Goal: Task Accomplishment & Management: Complete application form

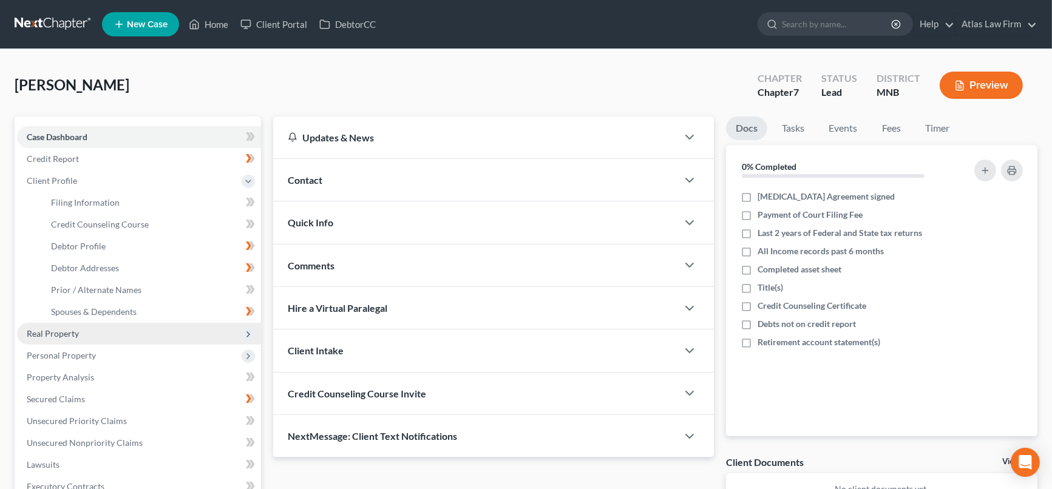
scroll to position [135, 0]
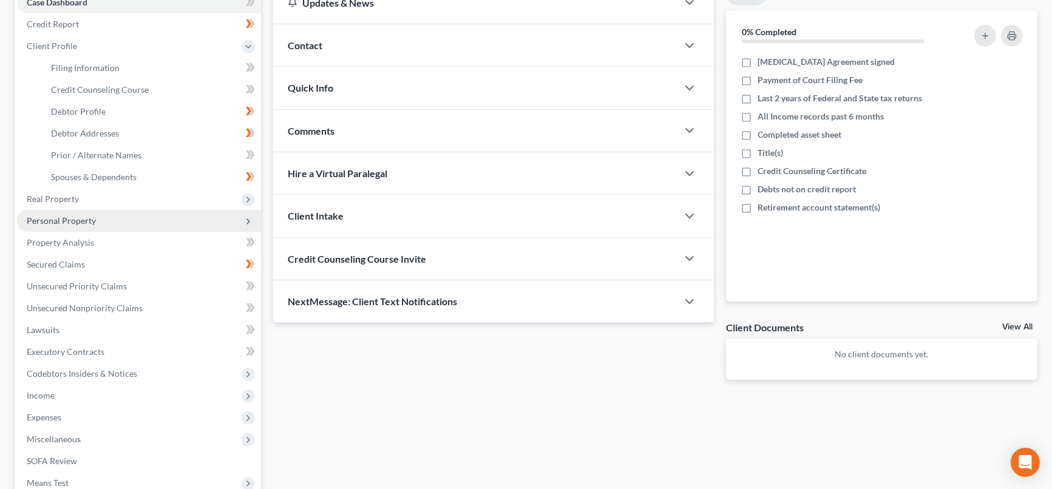
click at [81, 220] on span "Personal Property" at bounding box center [61, 221] width 69 height 10
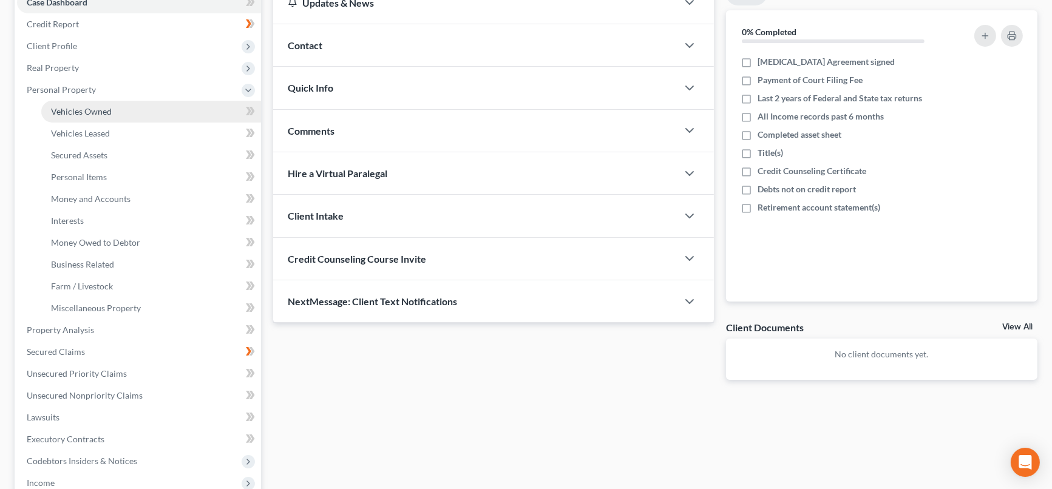
click at [107, 106] on span "Vehicles Owned" at bounding box center [81, 111] width 61 height 10
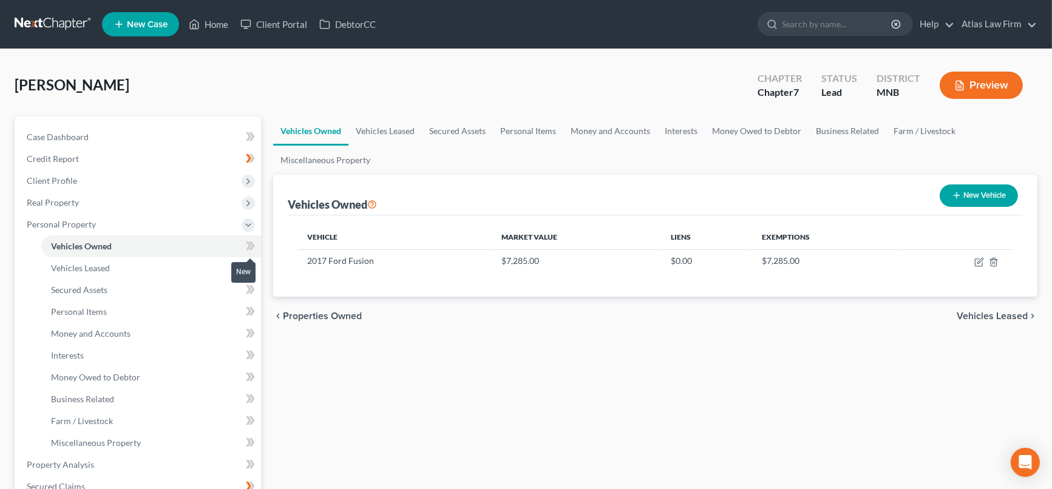
click at [251, 244] on icon at bounding box center [248, 246] width 5 height 9
click at [123, 290] on link "Secured Assets" at bounding box center [151, 290] width 220 height 22
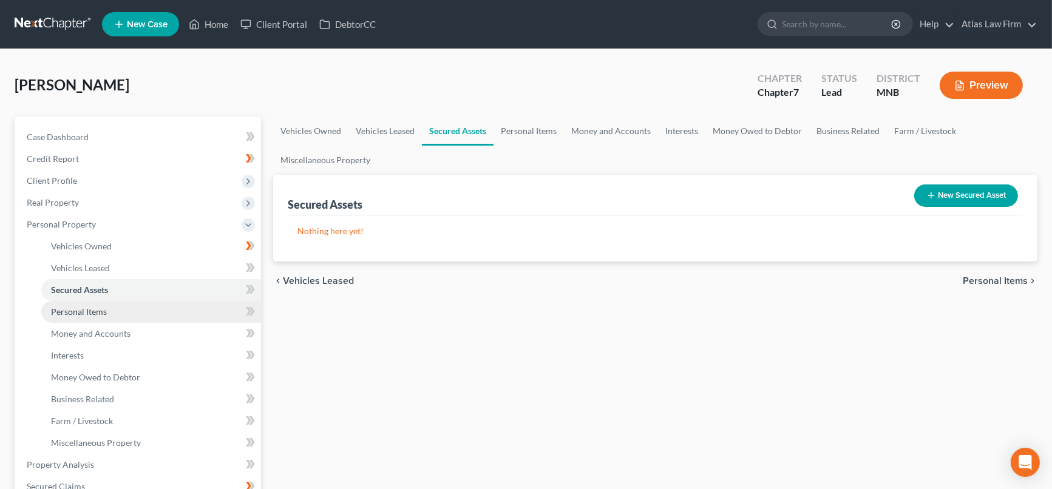
click at [114, 310] on link "Personal Items" at bounding box center [151, 312] width 220 height 22
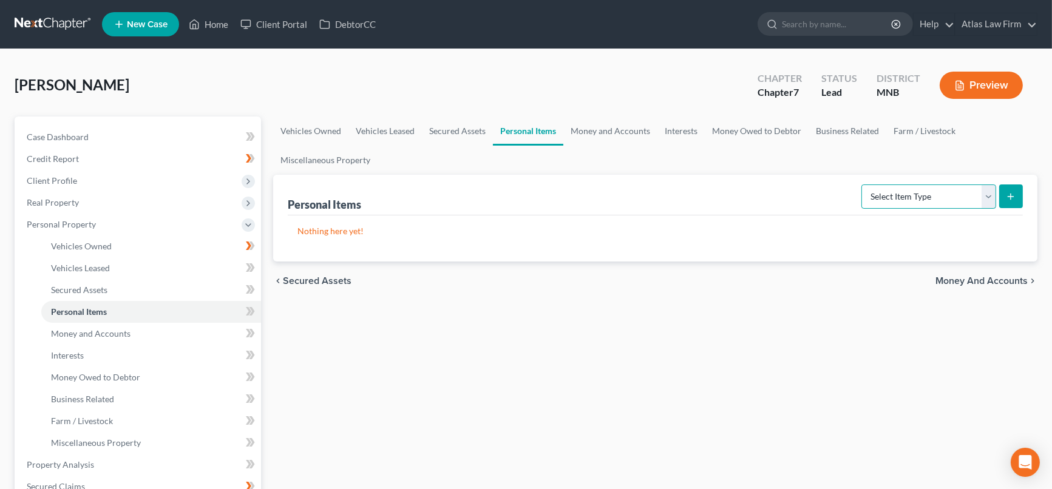
click at [987, 194] on select "Select Item Type Clothing Collectibles Of Value Electronics Firearms Household …" at bounding box center [929, 197] width 135 height 24
select select "household_goods"
click at [863, 185] on select "Select Item Type Clothing Collectibles Of Value Electronics Firearms Household …" at bounding box center [929, 197] width 135 height 24
click at [1009, 204] on button "submit" at bounding box center [1011, 197] width 24 height 24
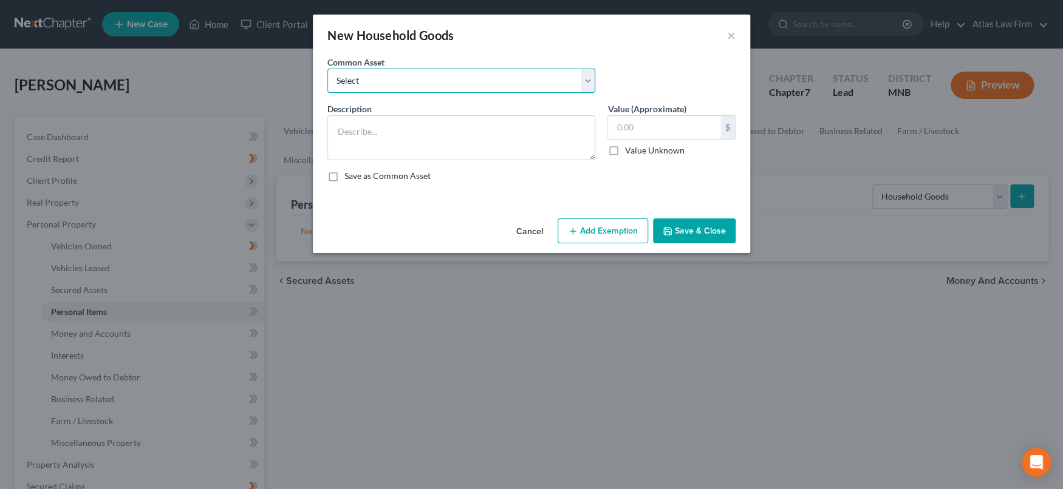
click at [589, 81] on select "Select Furniture Tools Lawnmower Snowblower Appliances" at bounding box center [461, 81] width 268 height 24
select select "0"
click at [327, 69] on select "Select Furniture Tools Lawnmower Snowblower Appliances" at bounding box center [461, 81] width 268 height 24
type textarea "Furniture"
click at [668, 124] on input "text" at bounding box center [664, 127] width 112 height 23
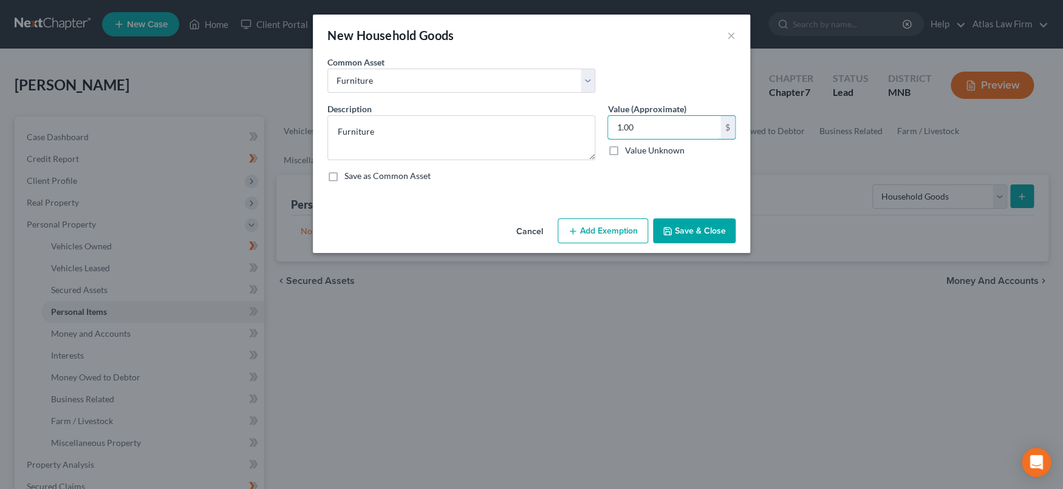
type input "1.00"
click at [614, 226] on button "Add Exemption" at bounding box center [602, 232] width 90 height 26
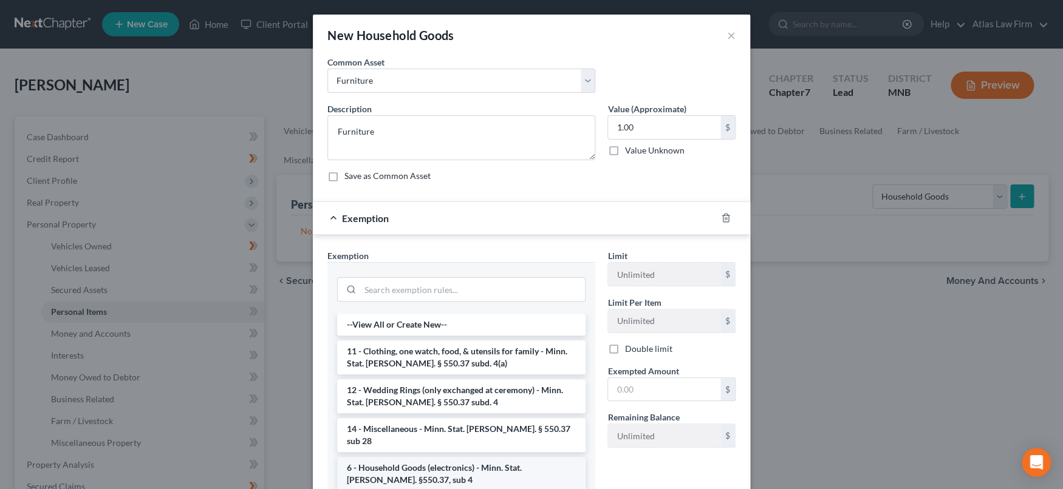
click at [472, 460] on li "6 - Household Goods (electronics) - Minn. Stat. [PERSON_NAME]. §550.37, sub 4" at bounding box center [461, 474] width 248 height 34
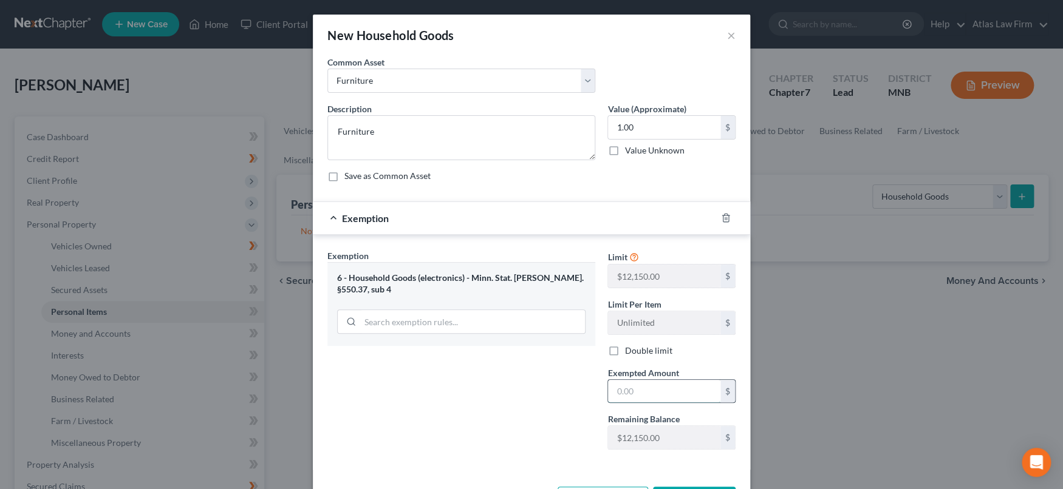
click at [619, 392] on input "text" at bounding box center [664, 391] width 112 height 23
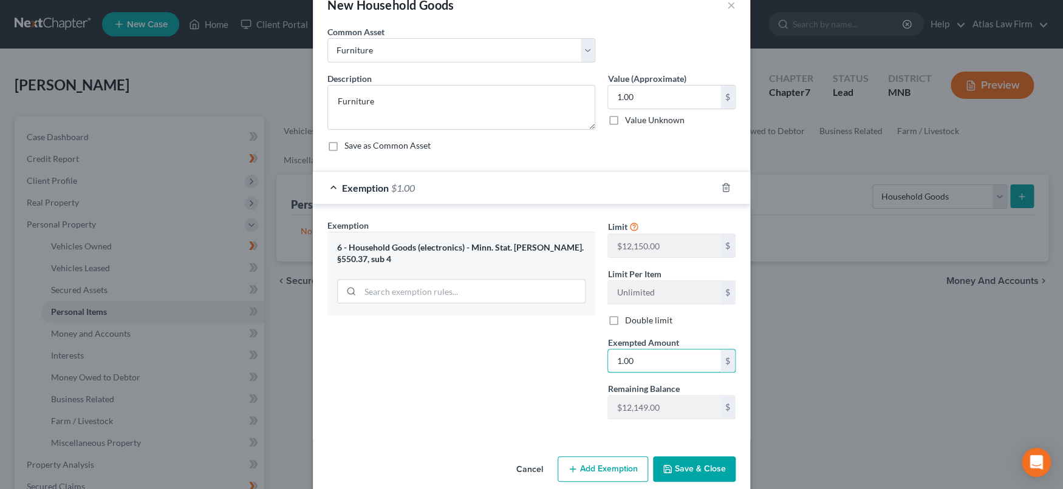
scroll to position [46, 0]
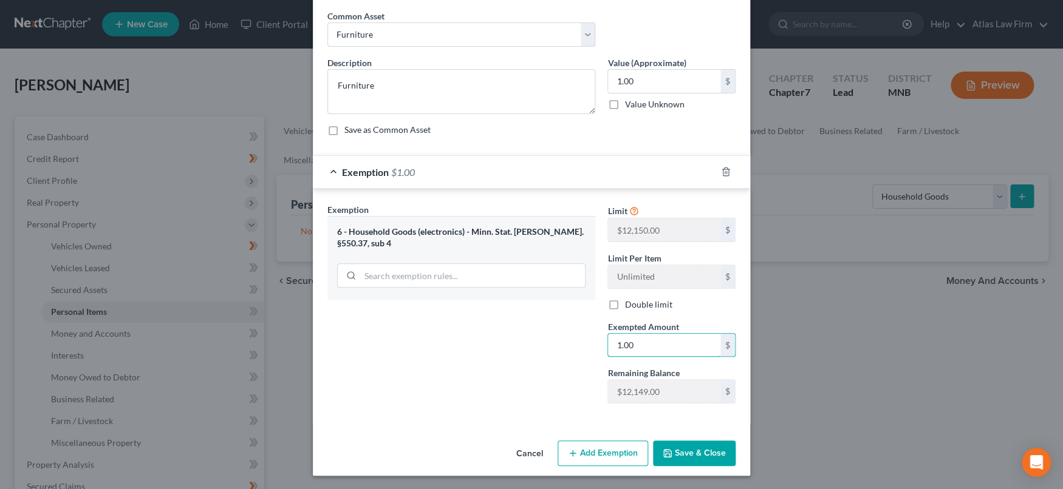
type input "1.00"
click at [664, 454] on icon "button" at bounding box center [667, 454] width 10 height 10
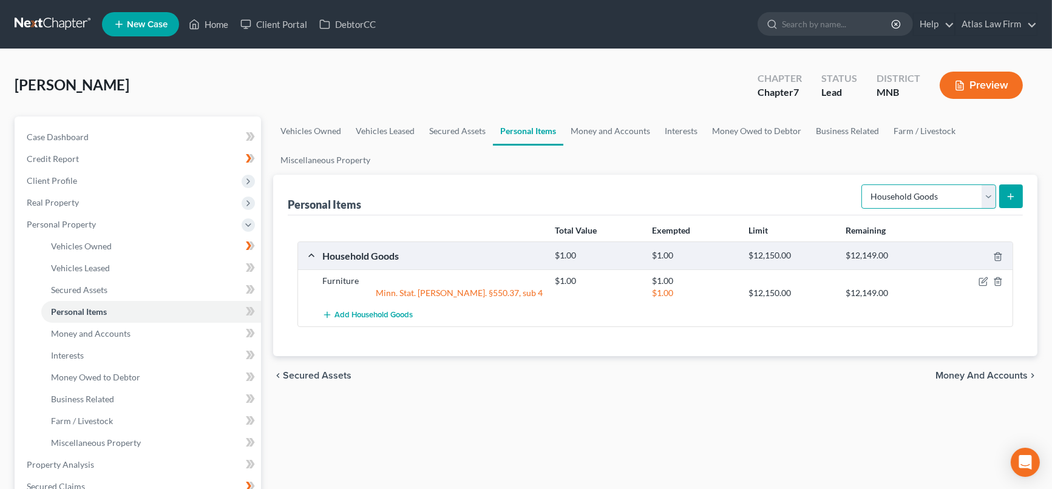
click at [990, 188] on select "Select Item Type Clothing Collectibles Of Value Electronics Firearms Household …" at bounding box center [929, 197] width 135 height 24
select select "clothing"
click at [863, 185] on select "Select Item Type Clothing Collectibles Of Value Electronics Firearms Household …" at bounding box center [929, 197] width 135 height 24
click at [1013, 200] on button "submit" at bounding box center [1011, 197] width 24 height 24
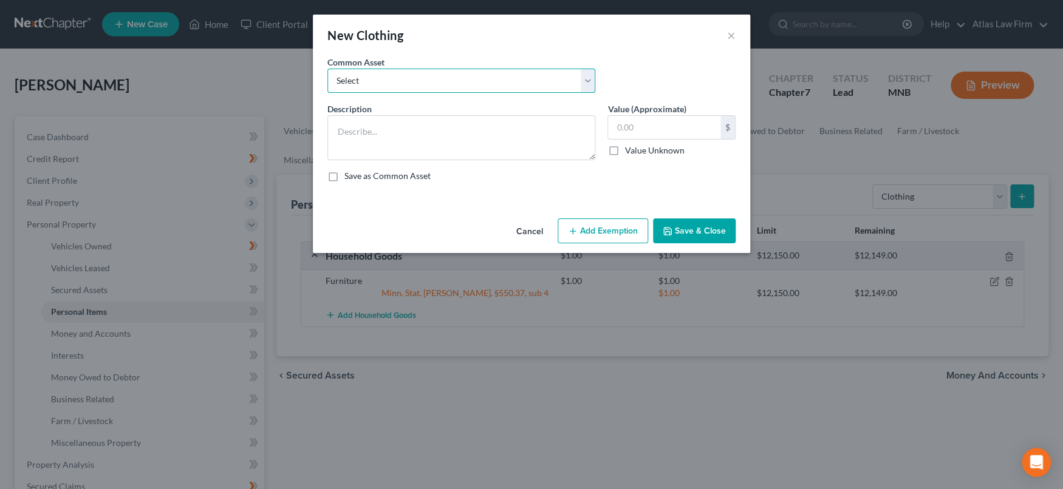
click at [491, 77] on select "Select Clothing" at bounding box center [461, 81] width 268 height 24
select select "0"
click at [327, 69] on select "Select Clothing" at bounding box center [461, 81] width 268 height 24
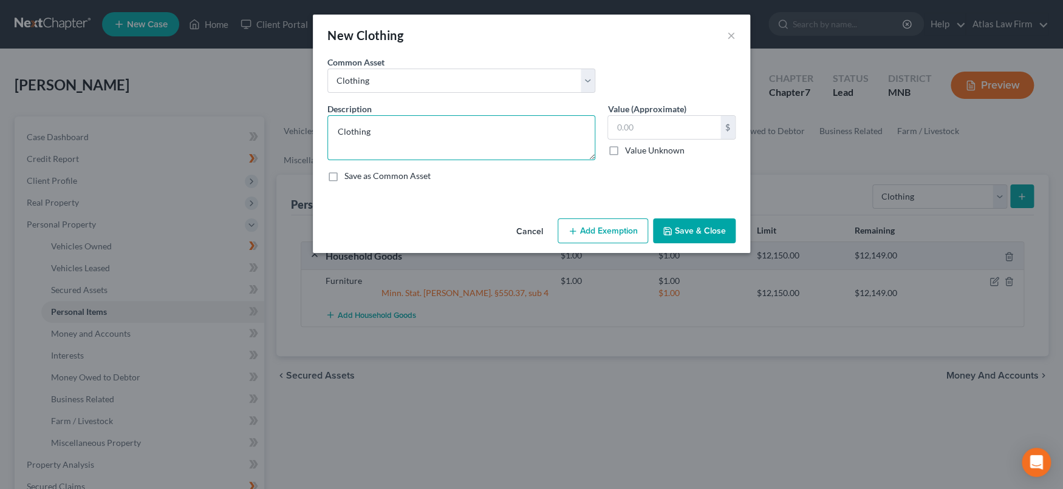
click at [449, 132] on textarea "Clothing" at bounding box center [461, 137] width 268 height 45
type textarea "Clothing and Shoes"
click at [646, 122] on input "text" at bounding box center [664, 127] width 112 height 23
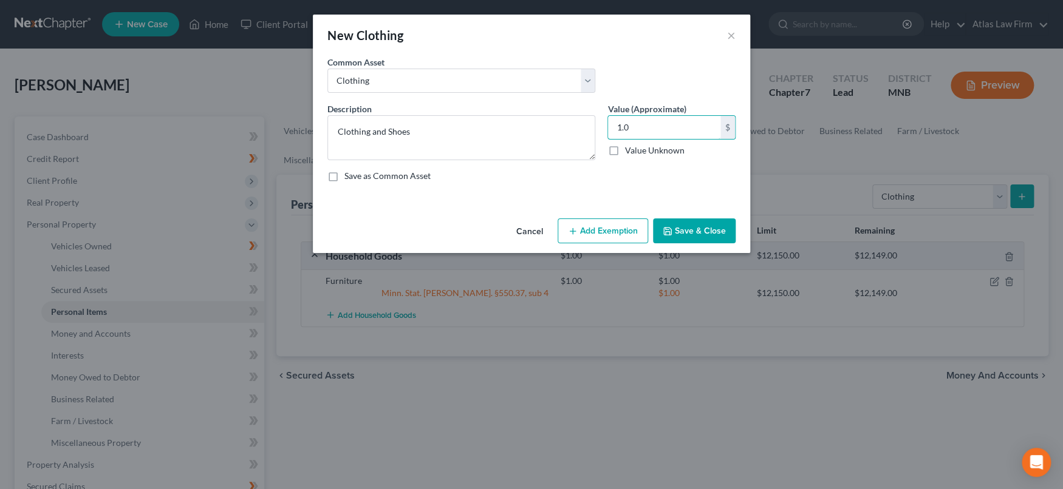
type input "1.0"
click at [623, 233] on button "Add Exemption" at bounding box center [602, 232] width 90 height 26
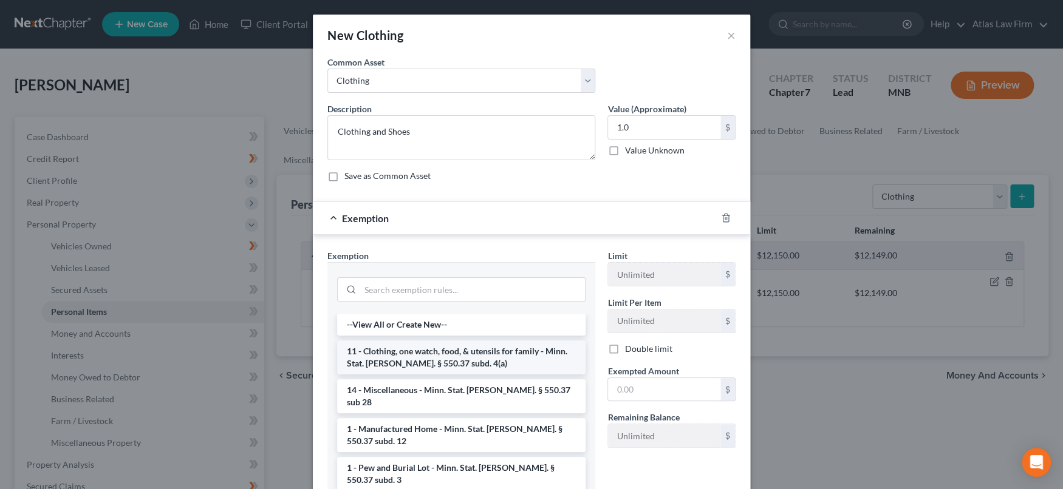
click at [499, 358] on li "11 - Clothing, one watch, food, & utensils for family - Minn. Stat. [PERSON_NAM…" at bounding box center [461, 358] width 248 height 34
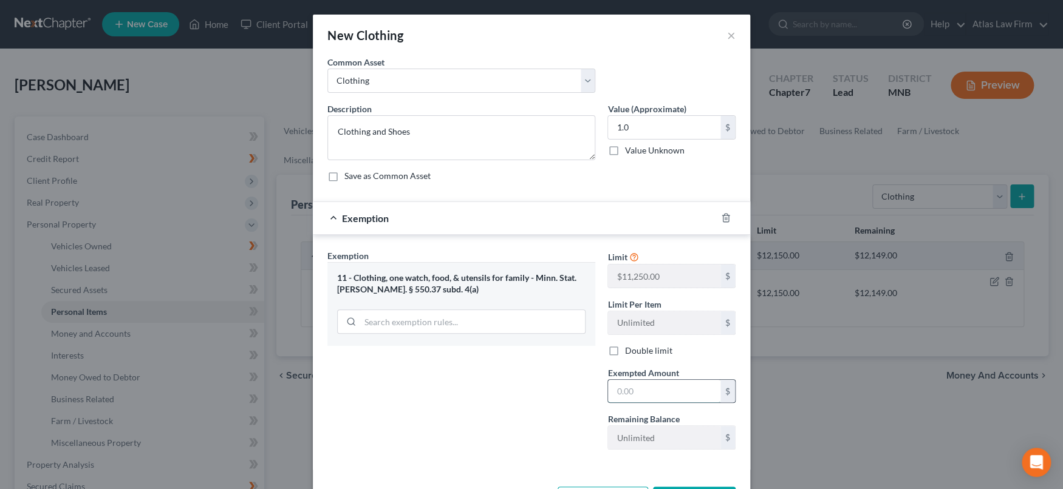
click at [636, 395] on input "text" at bounding box center [664, 391] width 112 height 23
type input "1.00"
click at [656, 126] on input "1.0" at bounding box center [664, 127] width 112 height 23
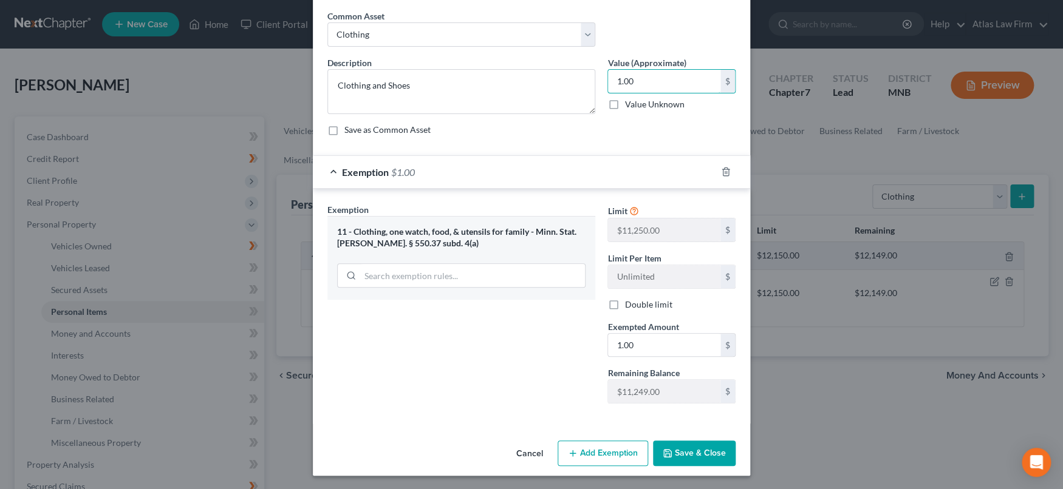
type input "1.00"
click at [662, 457] on button "Save & Close" at bounding box center [694, 454] width 83 height 26
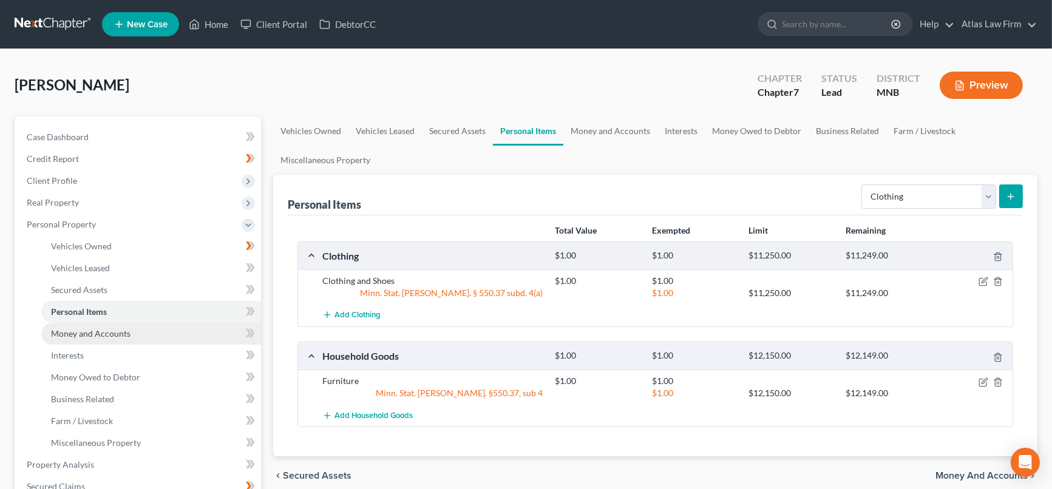
click at [196, 339] on link "Money and Accounts" at bounding box center [151, 334] width 220 height 22
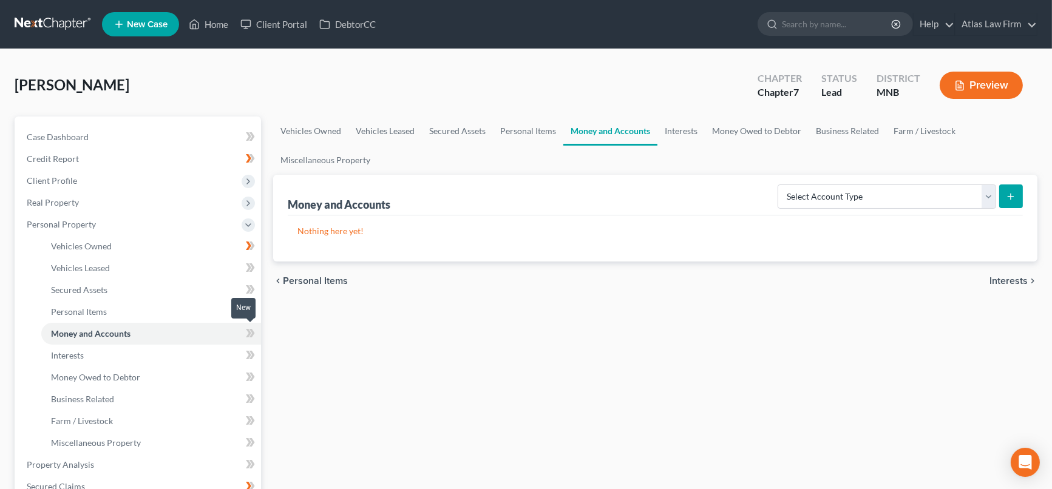
click at [250, 333] on icon at bounding box center [248, 333] width 5 height 9
click at [989, 196] on select "Select Account Type Brokerage Cash on Hand Certificates of Deposit Checking Acc…" at bounding box center [887, 197] width 219 height 24
select select "cash_on_hand"
click at [780, 185] on select "Select Account Type Brokerage Cash on Hand Certificates of Deposit Checking Acc…" at bounding box center [887, 197] width 219 height 24
click at [1012, 193] on icon "submit" at bounding box center [1011, 197] width 10 height 10
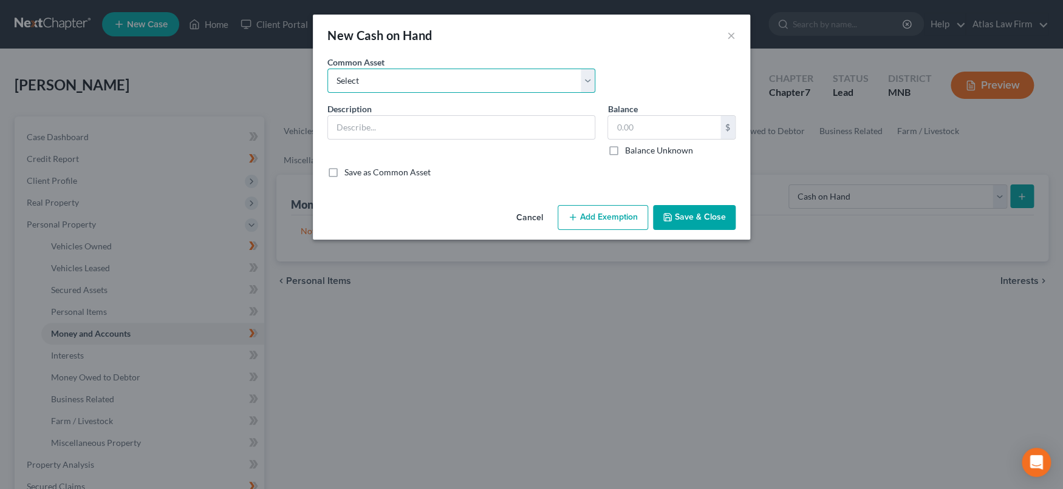
drag, startPoint x: 592, startPoint y: 81, endPoint x: 586, endPoint y: 83, distance: 6.3
click at [591, 80] on select "Select Cash" at bounding box center [461, 81] width 268 height 24
select select "0"
click at [327, 69] on select "Select Cash" at bounding box center [461, 81] width 268 height 24
type input "Cash"
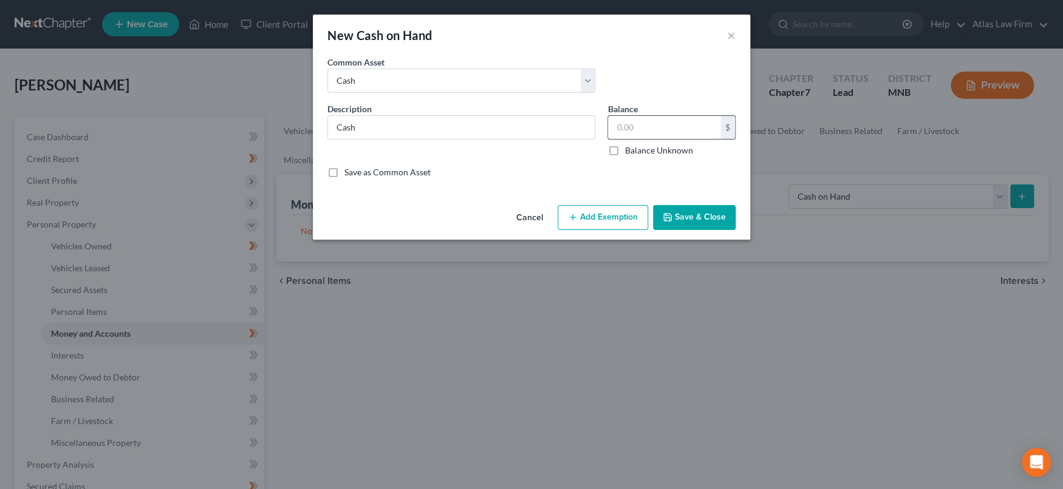
click at [647, 131] on input "text" at bounding box center [664, 127] width 112 height 23
type input "1.00"
click at [624, 217] on button "Add Exemption" at bounding box center [602, 218] width 90 height 26
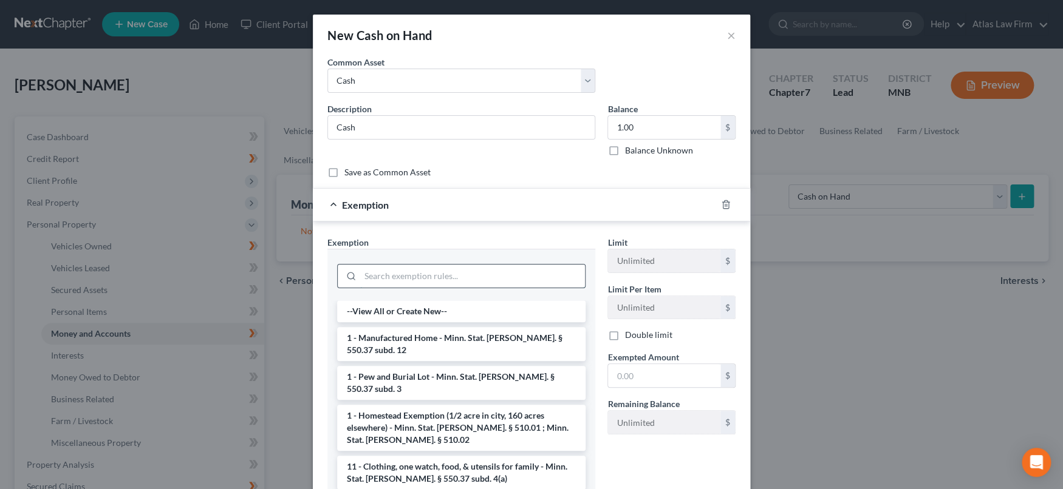
click at [533, 271] on input "search" at bounding box center [472, 276] width 225 height 23
click at [726, 205] on line "button" at bounding box center [726, 206] width 0 height 2
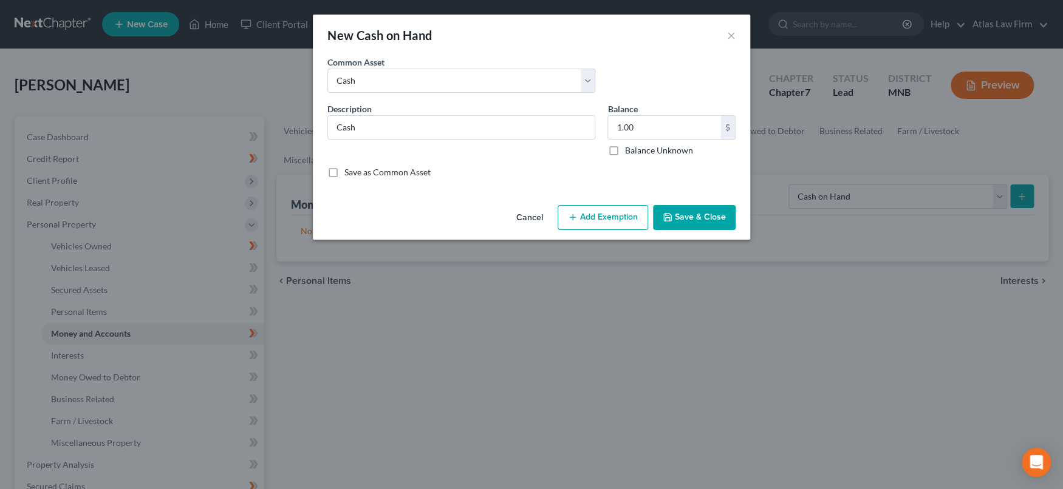
click at [715, 220] on button "Save & Close" at bounding box center [694, 218] width 83 height 26
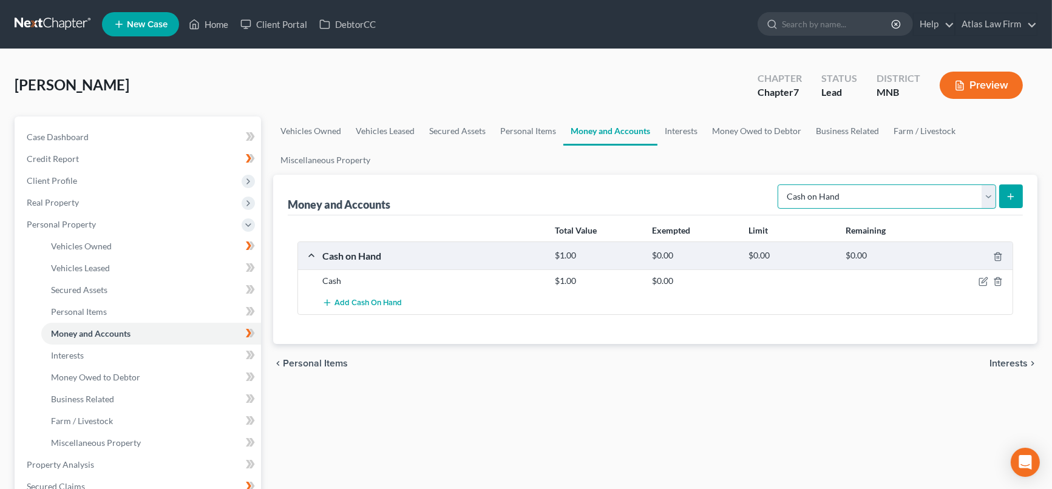
click at [993, 194] on select "Select Account Type Brokerage Cash on Hand Certificates of Deposit Checking Acc…" at bounding box center [887, 197] width 219 height 24
select select "checking"
click at [780, 185] on select "Select Account Type Brokerage Cash on Hand Certificates of Deposit Checking Acc…" at bounding box center [887, 197] width 219 height 24
click at [1005, 188] on button "submit" at bounding box center [1011, 197] width 24 height 24
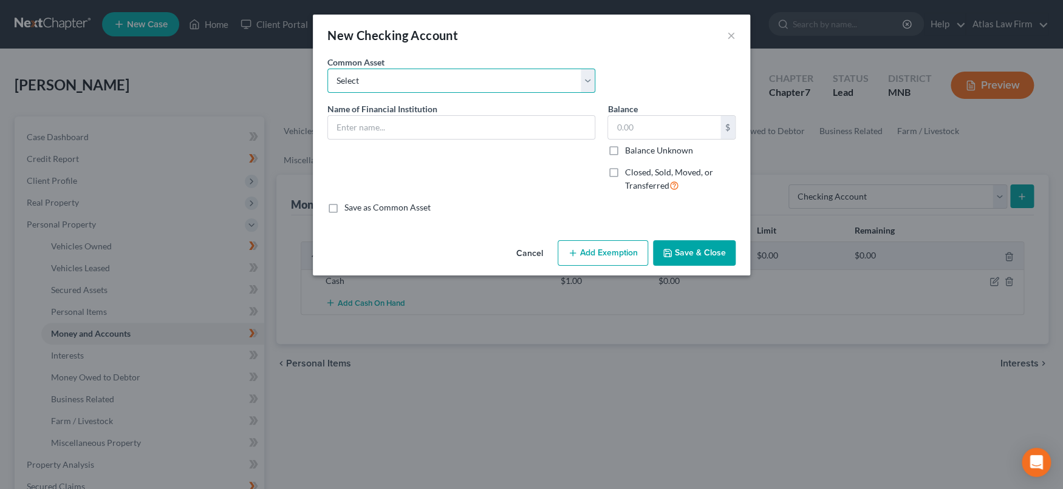
click at [590, 83] on select "Select XXXX bank account XXXX CU account" at bounding box center [461, 81] width 268 height 24
click at [551, 126] on input "text" at bounding box center [461, 127] width 267 height 23
click at [447, 126] on input "text" at bounding box center [461, 127] width 267 height 23
type input "Cred"
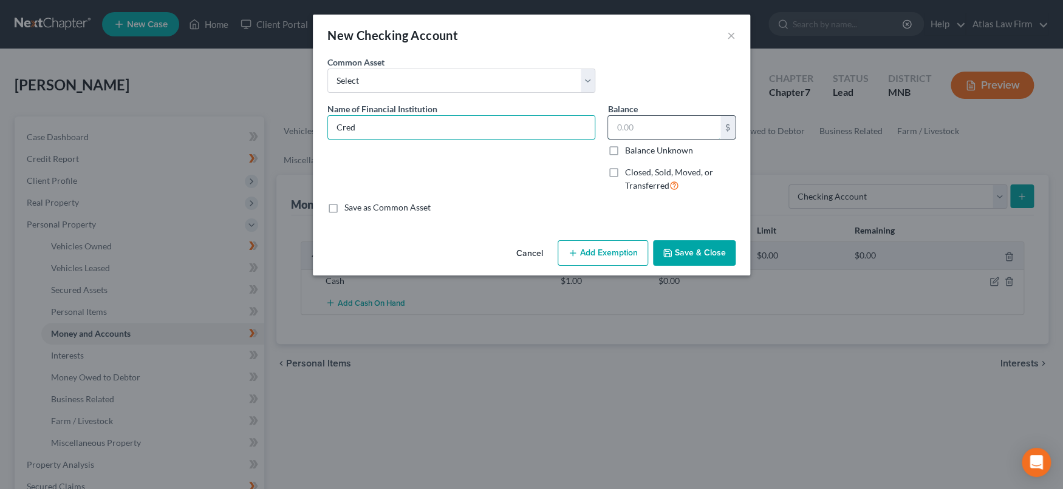
click at [631, 132] on input "text" at bounding box center [664, 127] width 112 height 23
type input "1.00"
click at [703, 259] on button "Save & Close" at bounding box center [694, 253] width 83 height 26
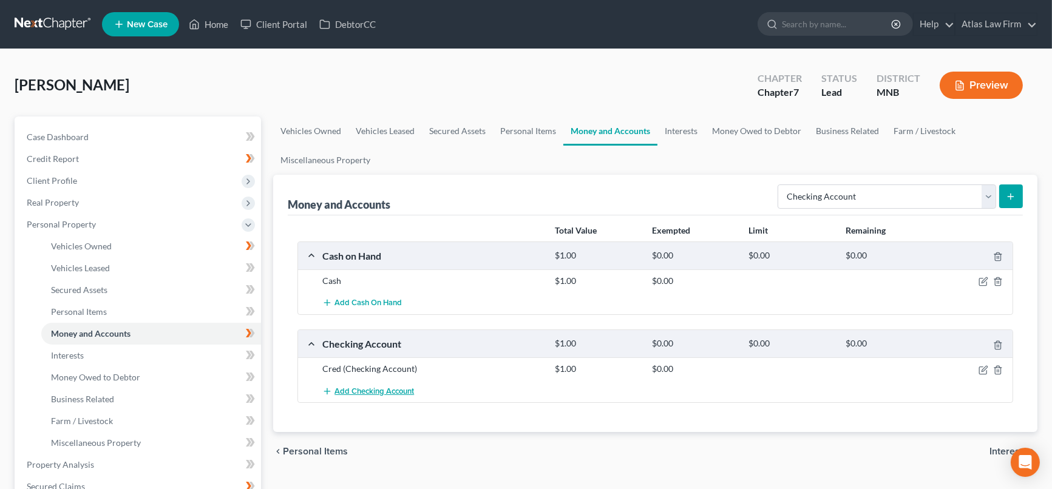
click at [403, 394] on span "Add Checking Account" at bounding box center [375, 392] width 80 height 10
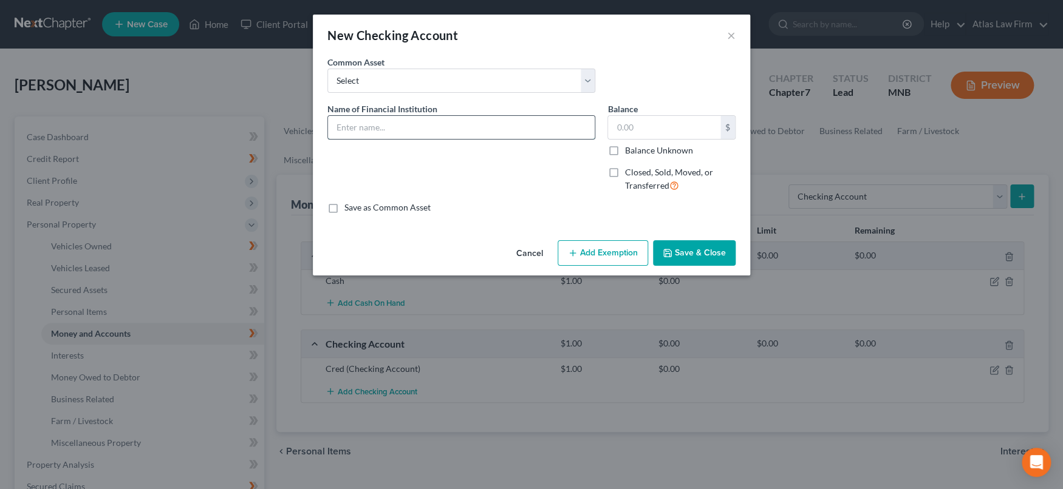
click at [469, 126] on input "text" at bounding box center [461, 127] width 267 height 23
type input "US Bank"
click at [630, 124] on input "text" at bounding box center [664, 127] width 112 height 23
type input "1.00"
click at [684, 251] on button "Save & Close" at bounding box center [694, 253] width 83 height 26
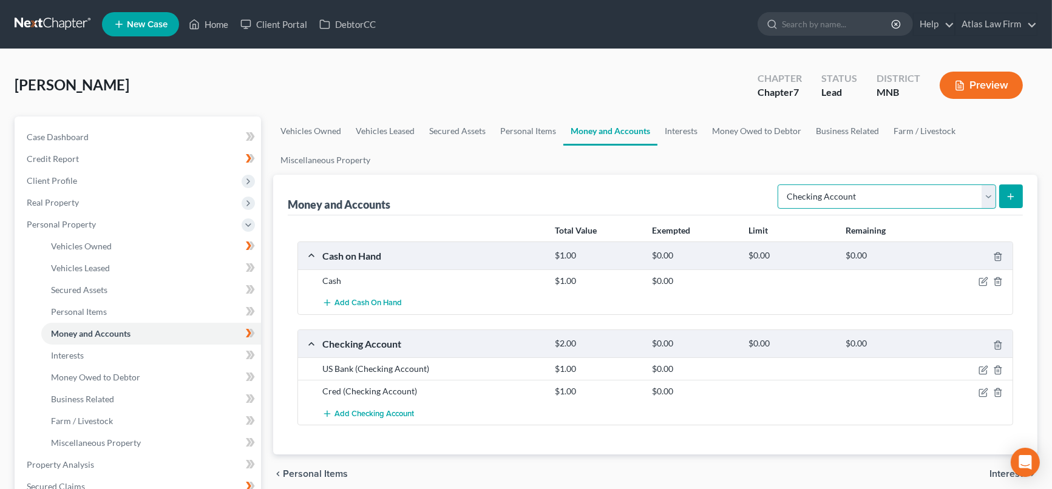
click at [991, 195] on select "Select Account Type Brokerage Cash on Hand Certificates of Deposit Checking Acc…" at bounding box center [887, 197] width 219 height 24
select select "savings"
click at [780, 185] on select "Select Account Type Brokerage Cash on Hand Certificates of Deposit Checking Acc…" at bounding box center [887, 197] width 219 height 24
click at [1015, 196] on icon "submit" at bounding box center [1011, 197] width 10 height 10
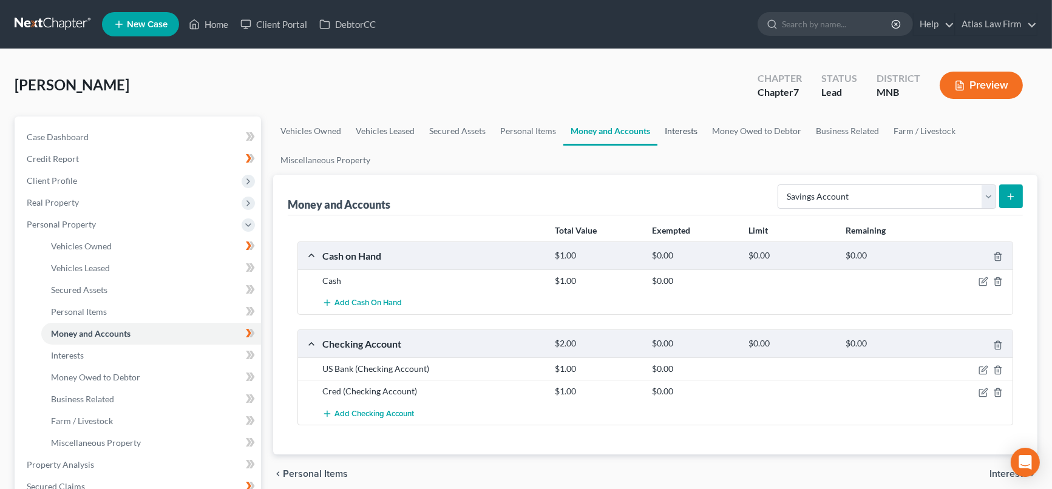
click at [681, 137] on link "Interests" at bounding box center [681, 131] width 47 height 29
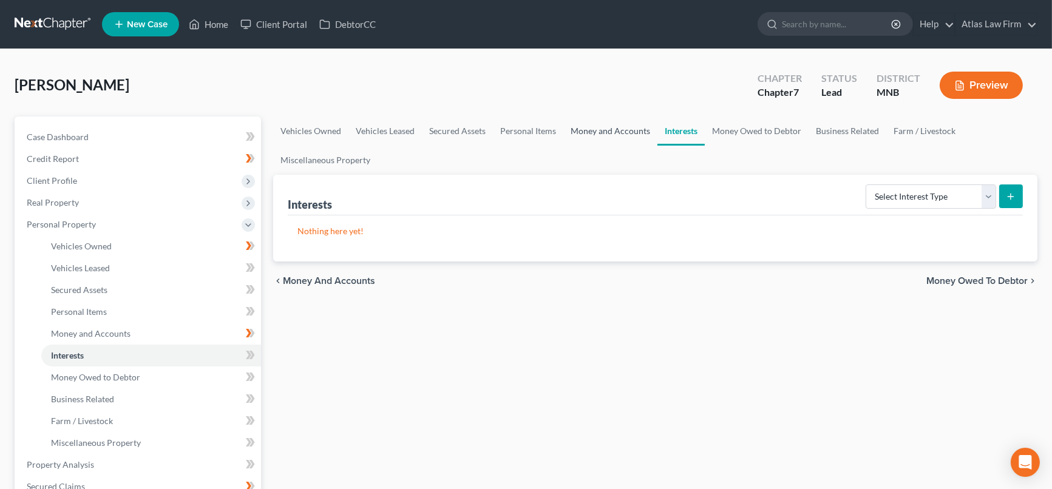
click at [632, 133] on link "Money and Accounts" at bounding box center [610, 131] width 94 height 29
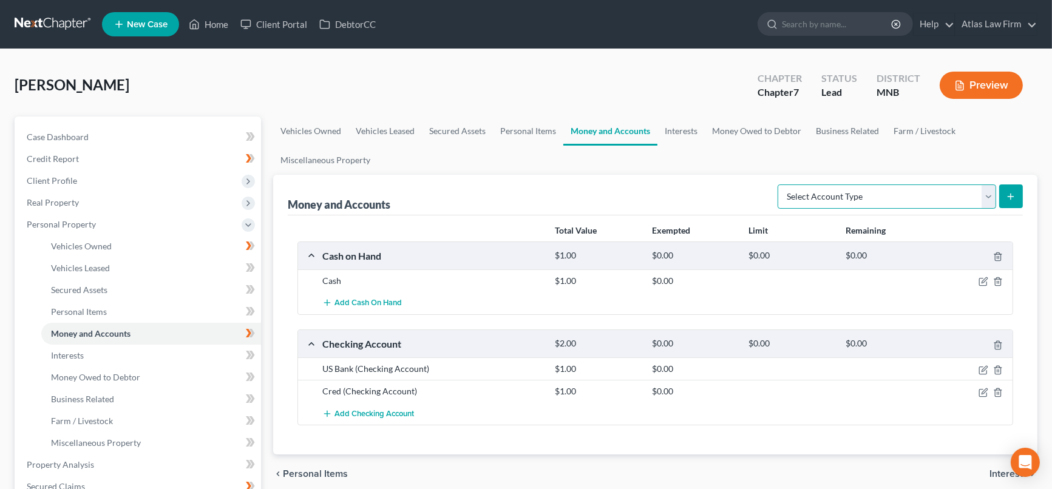
click at [987, 189] on select "Select Account Type Brokerage Cash on Hand Certificates of Deposit Checking Acc…" at bounding box center [887, 197] width 219 height 24
select select "savings"
click at [780, 185] on select "Select Account Type Brokerage Cash on Hand Certificates of Deposit Checking Acc…" at bounding box center [887, 197] width 219 height 24
click at [1008, 201] on button "submit" at bounding box center [1011, 197] width 24 height 24
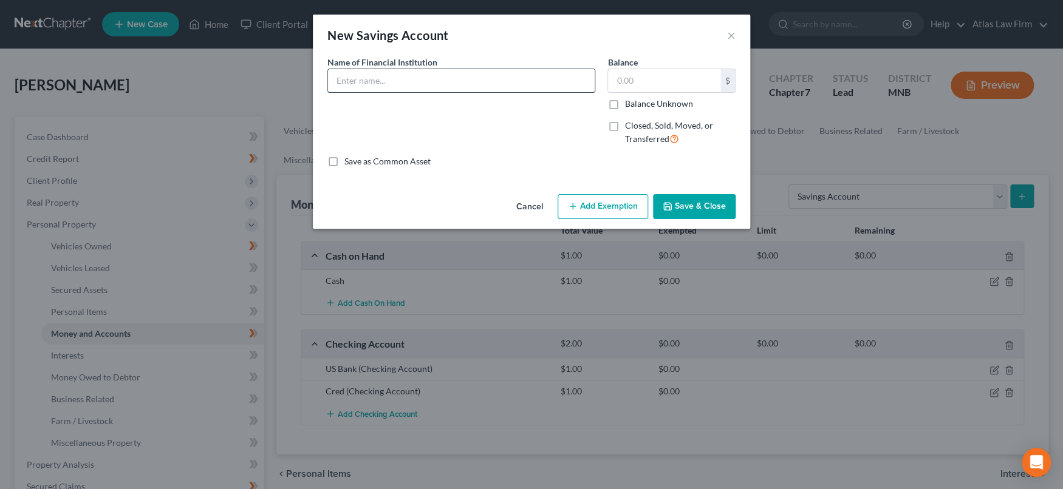
click at [428, 82] on input "text" at bounding box center [461, 80] width 267 height 23
type input "Y"
type input "US Bank"
click at [677, 81] on input "text" at bounding box center [664, 80] width 112 height 23
click at [648, 77] on input "text" at bounding box center [664, 80] width 112 height 23
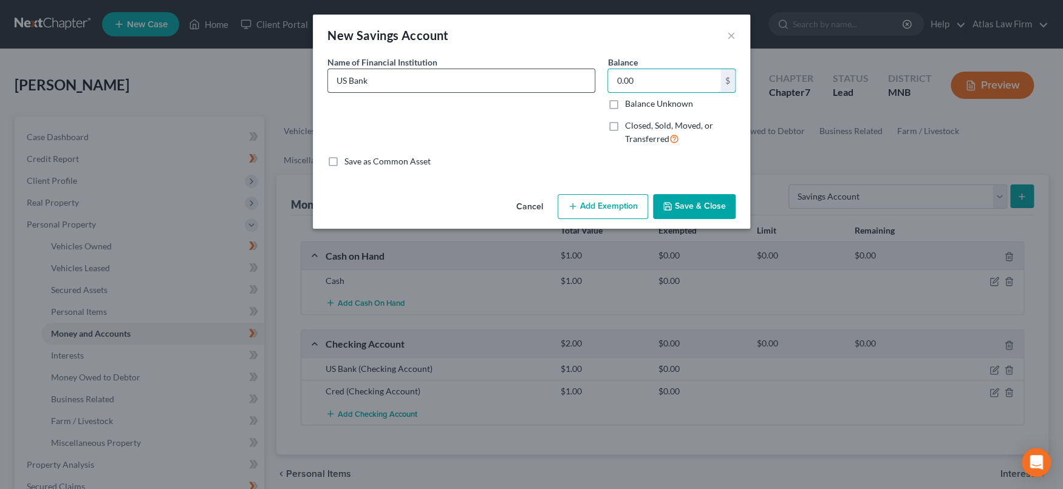
type input "0.00"
click at [501, 73] on input "US Bank" at bounding box center [461, 80] width 267 height 23
type input "US Bank - possibly overdrawn"
click at [704, 199] on button "Save & Close" at bounding box center [694, 207] width 83 height 26
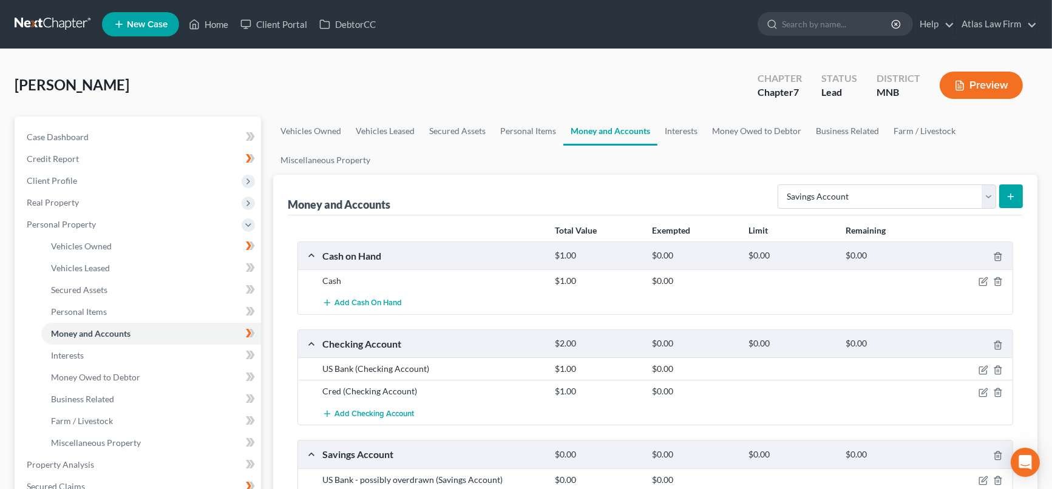
scroll to position [135, 0]
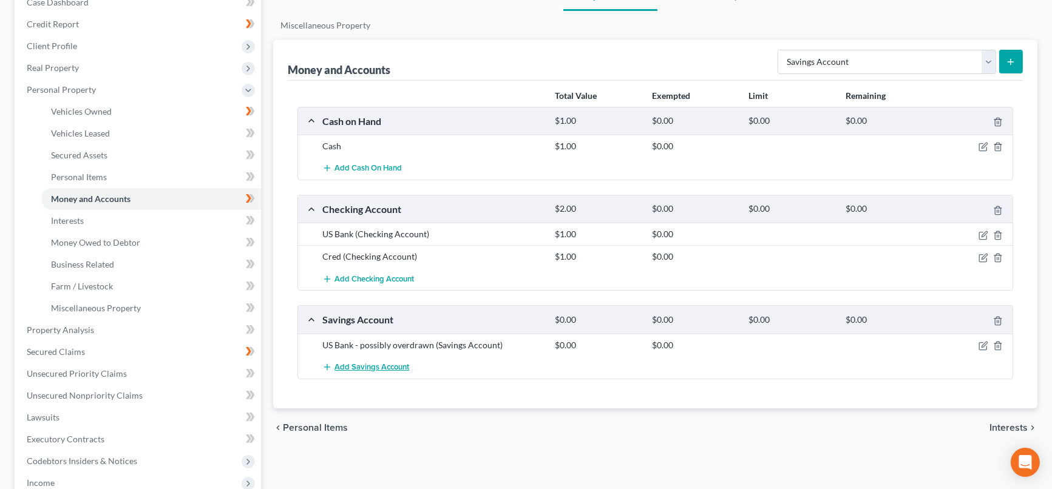
click at [383, 371] on button "Add Savings Account" at bounding box center [365, 367] width 87 height 22
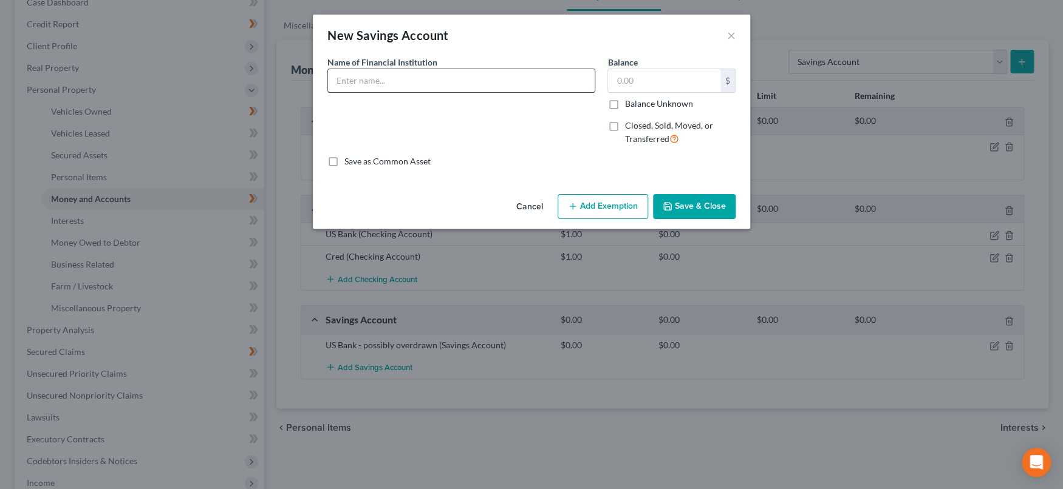
click at [435, 83] on input "text" at bounding box center [461, 80] width 267 height 23
click at [379, 83] on input "First Tech Credit Union" at bounding box center [461, 80] width 267 height 23
type input "First Tech Federal Credit Union"
click at [702, 69] on div "$" at bounding box center [671, 81] width 128 height 24
click at [693, 76] on input "text" at bounding box center [664, 80] width 112 height 23
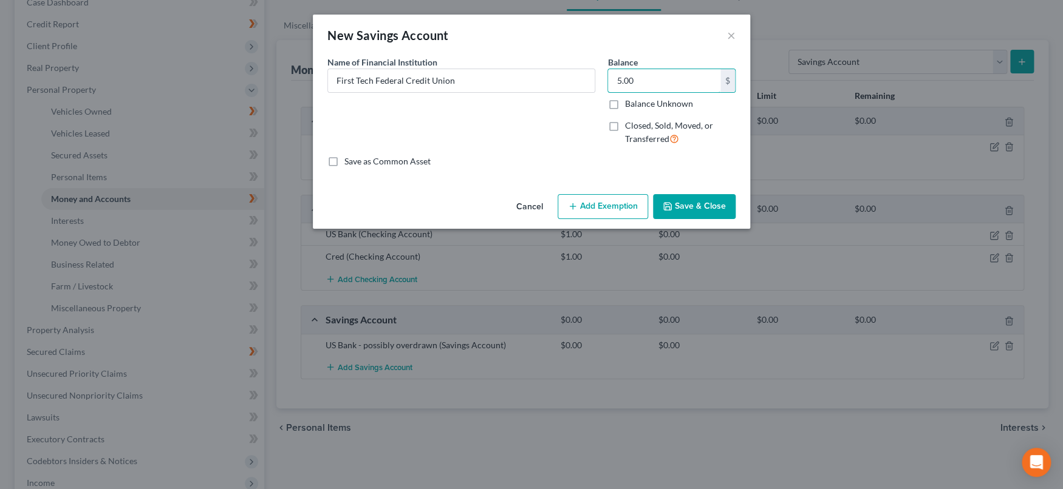
type input "5.00"
click at [698, 203] on button "Save & Close" at bounding box center [694, 207] width 83 height 26
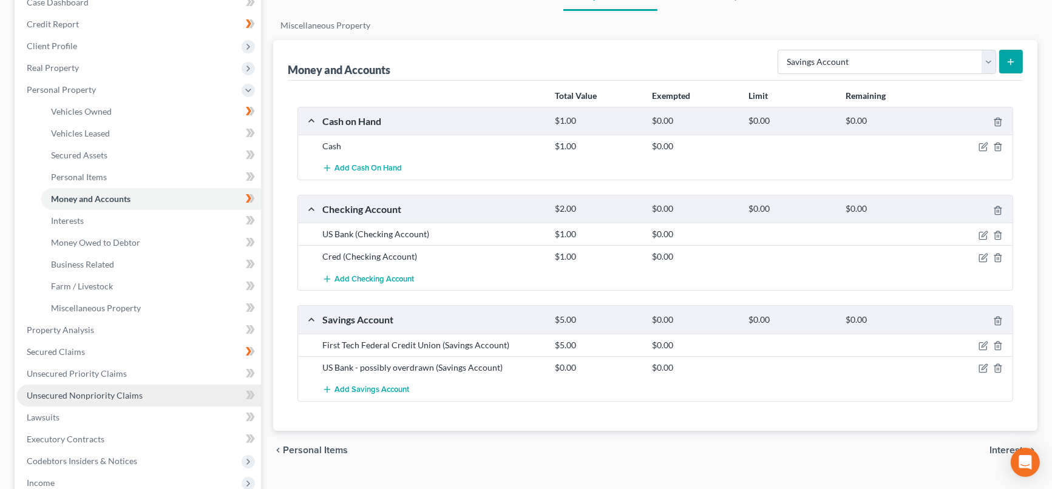
click at [72, 390] on span "Unsecured Nonpriority Claims" at bounding box center [85, 395] width 116 height 10
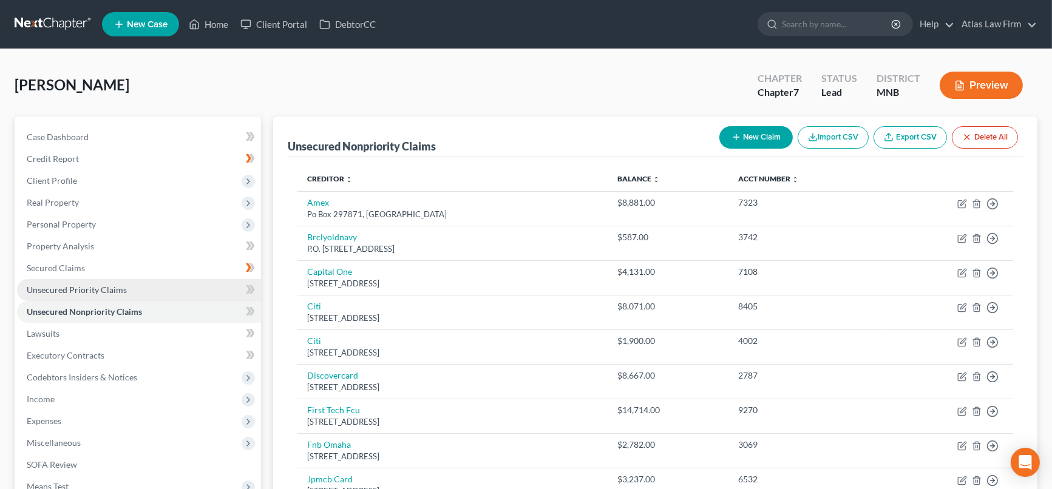
click at [122, 287] on span "Unsecured Priority Claims" at bounding box center [77, 290] width 100 height 10
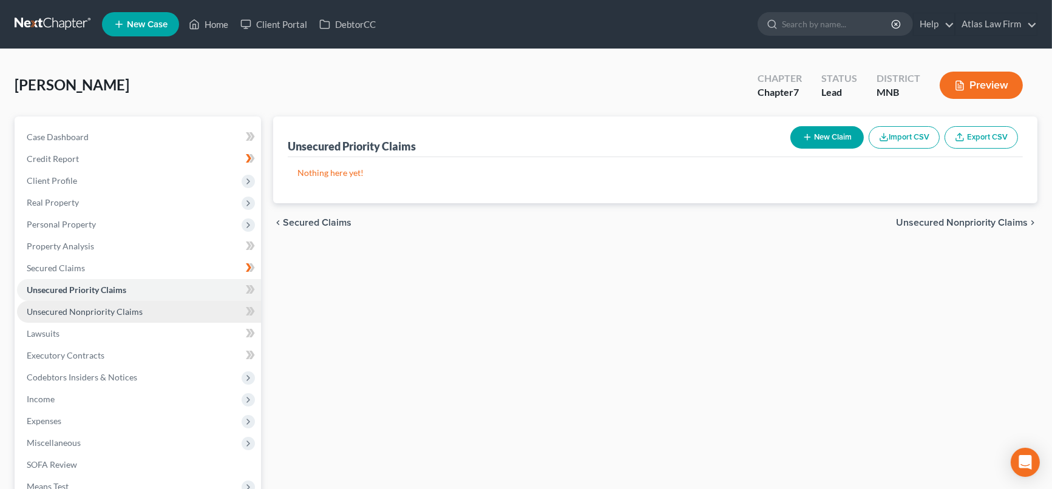
click at [87, 308] on span "Unsecured Nonpriority Claims" at bounding box center [85, 312] width 116 height 10
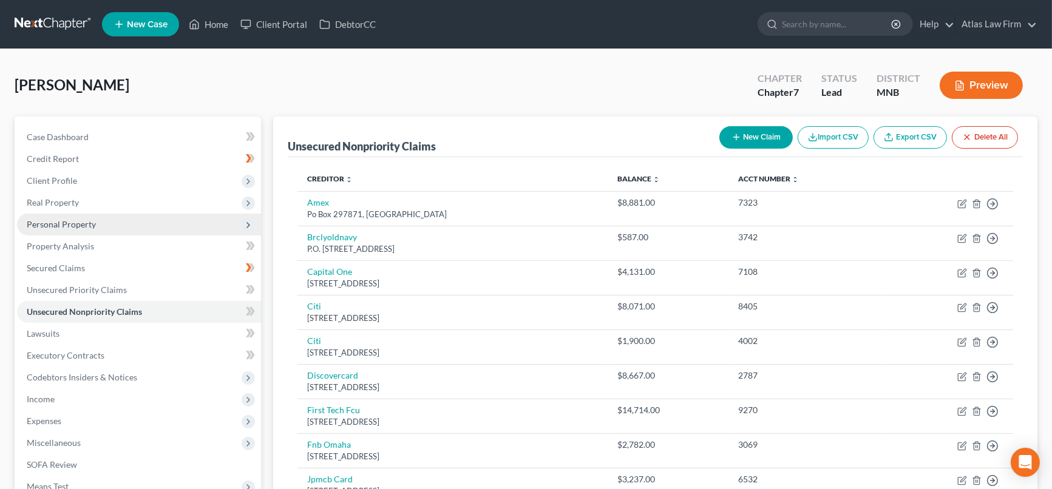
click at [72, 224] on span "Personal Property" at bounding box center [61, 224] width 69 height 10
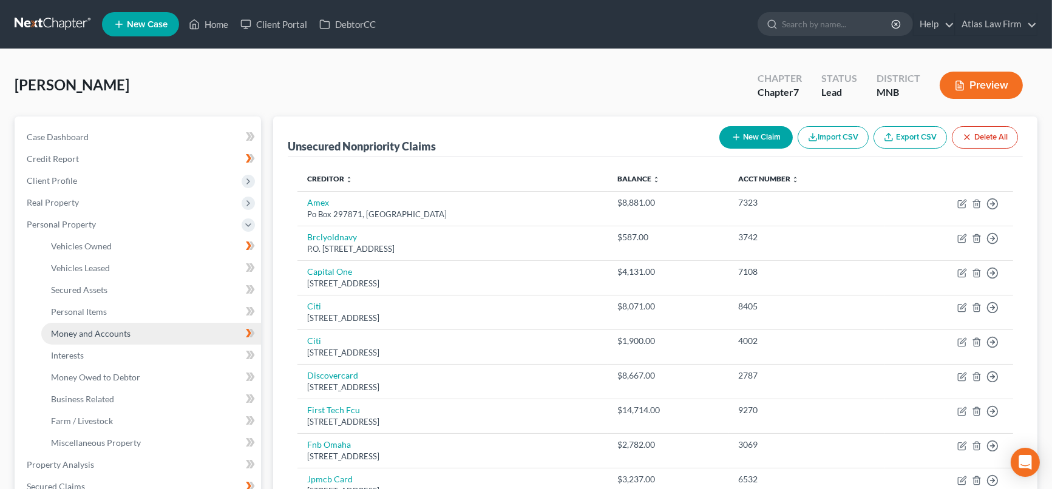
click at [84, 328] on span "Money and Accounts" at bounding box center [91, 333] width 80 height 10
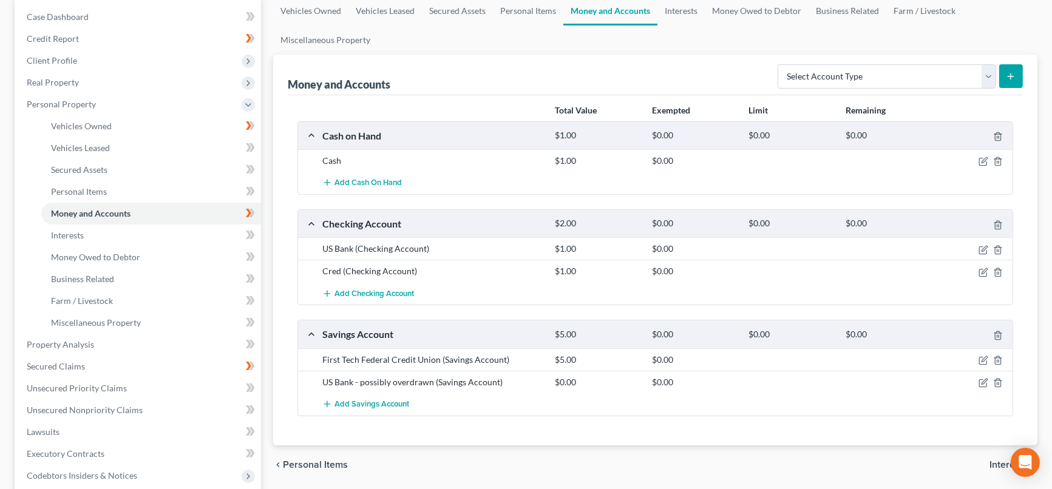
scroll to position [135, 0]
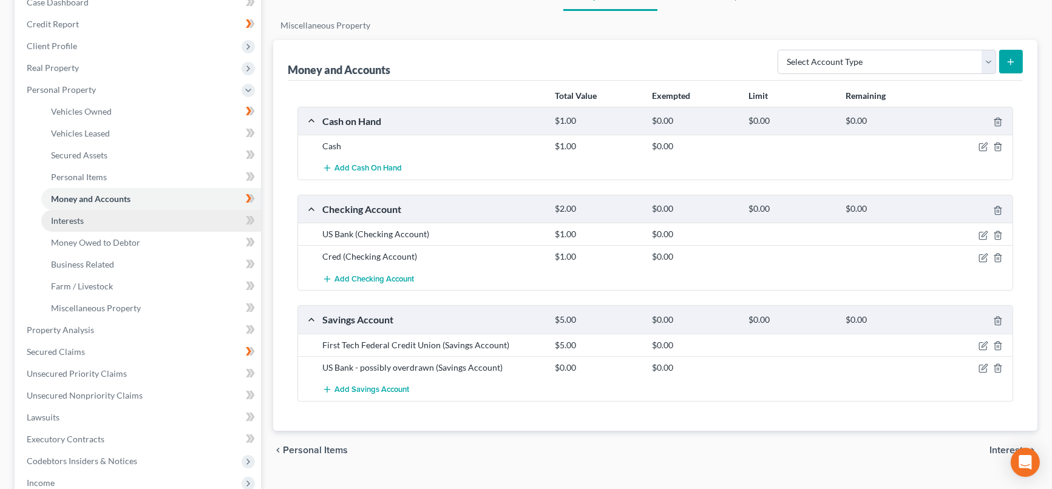
click at [135, 222] on link "Interests" at bounding box center [151, 221] width 220 height 22
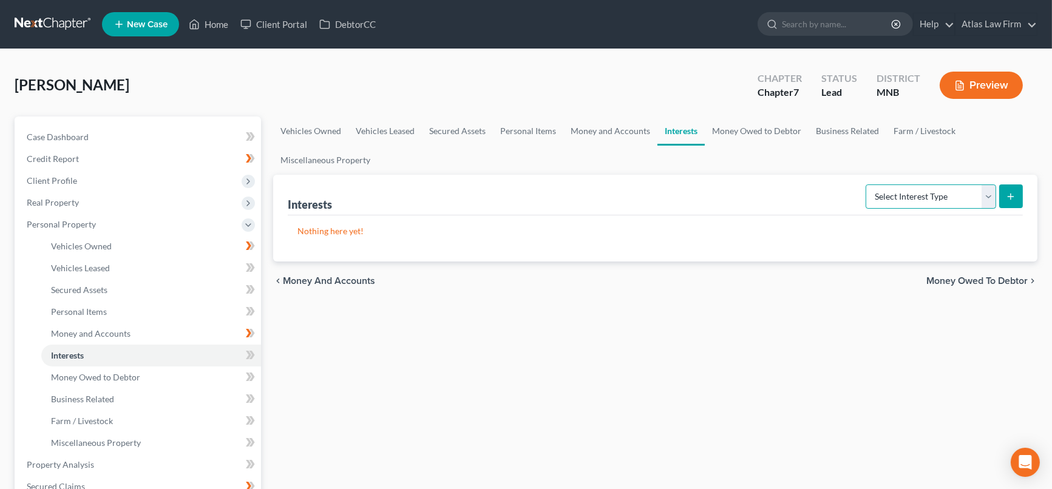
click at [991, 190] on select "Select Interest Type 401K Annuity Bond Education IRA Government Bond Government…" at bounding box center [931, 197] width 131 height 24
select select "401k"
click at [867, 185] on select "Select Interest Type 401K Annuity Bond Education IRA Government Bond Government…" at bounding box center [931, 197] width 131 height 24
click at [1014, 192] on icon "submit" at bounding box center [1011, 197] width 10 height 10
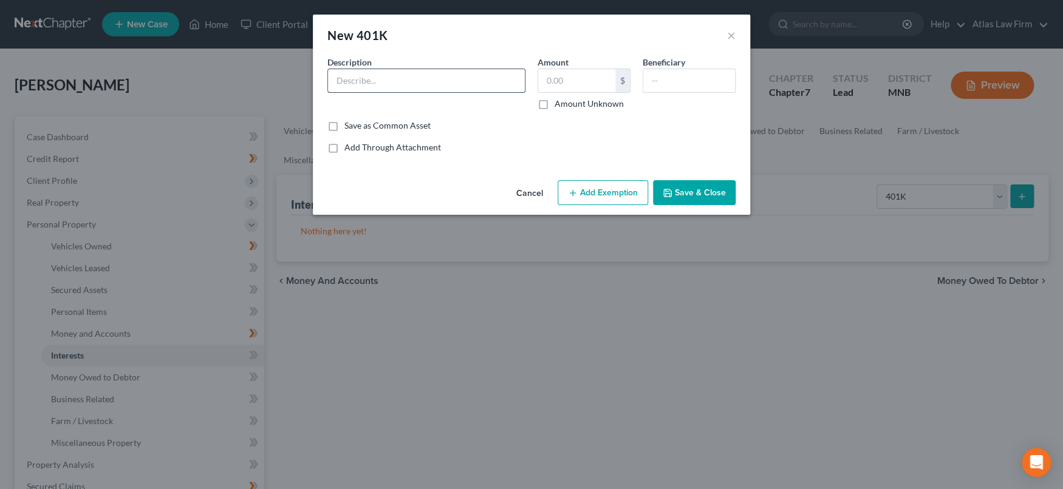
click at [470, 80] on input "text" at bounding box center [426, 80] width 197 height 23
type input "Fidelity - 401K"
click at [573, 75] on input "text" at bounding box center [576, 80] width 77 height 23
type input "1.00"
drag, startPoint x: 634, startPoint y: 189, endPoint x: 607, endPoint y: 203, distance: 30.1
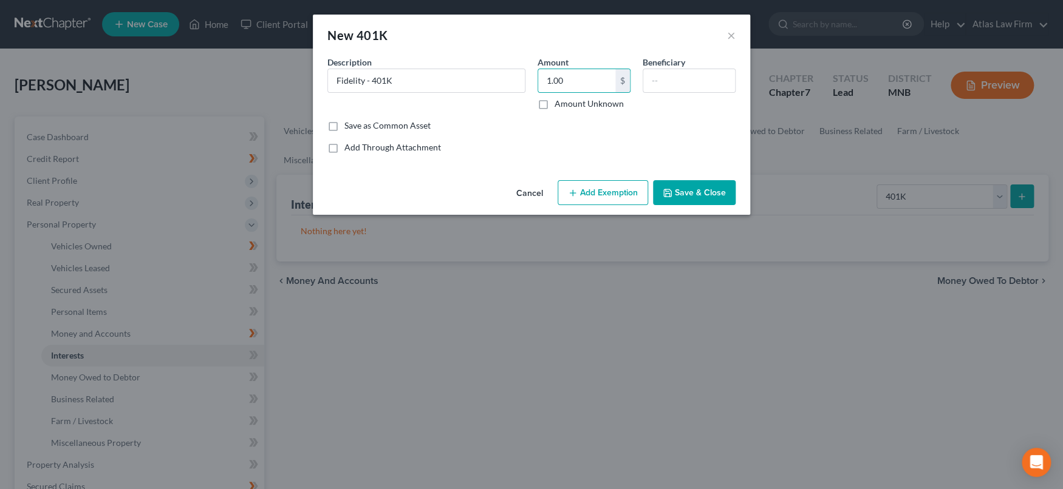
click at [633, 189] on button "Add Exemption" at bounding box center [602, 193] width 90 height 26
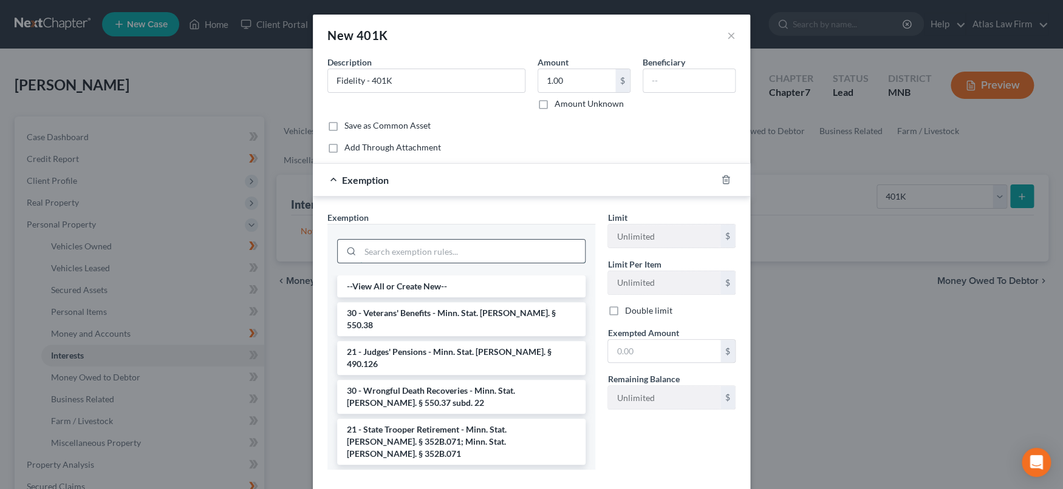
click at [526, 258] on input "search" at bounding box center [472, 251] width 225 height 23
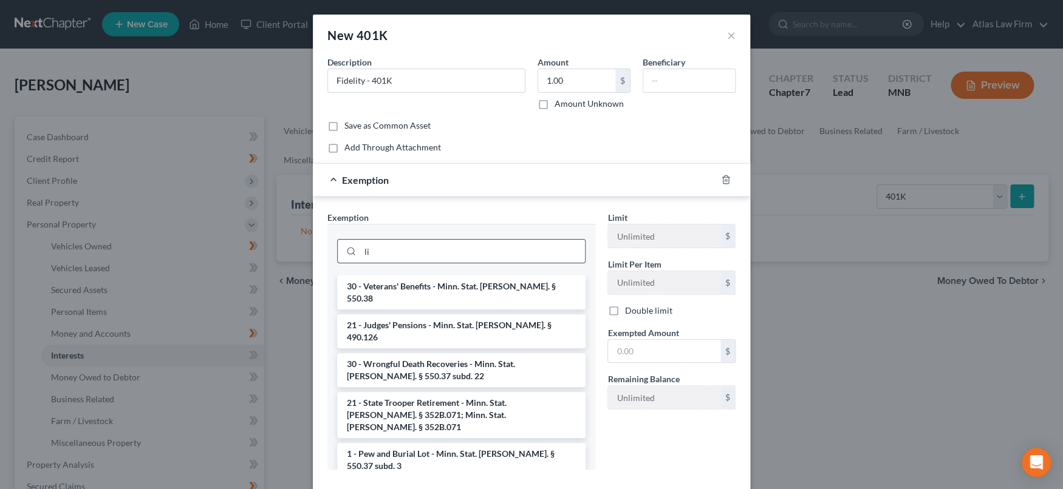
type input "l"
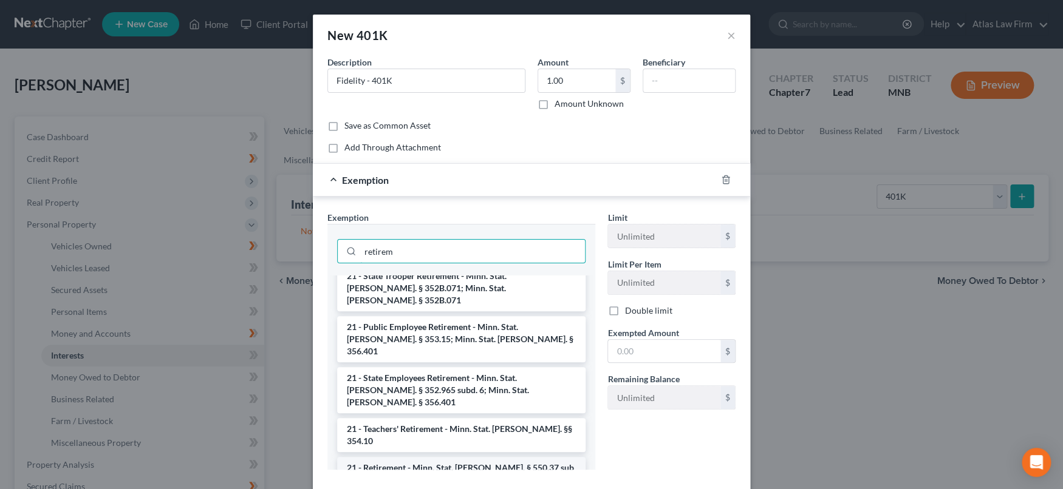
scroll to position [19, 0]
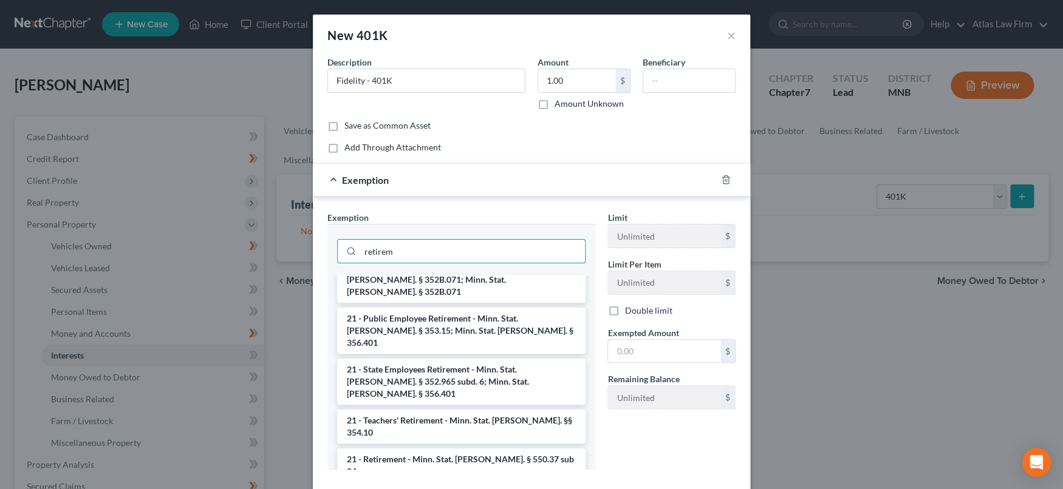
type input "retirem"
drag, startPoint x: 472, startPoint y: 433, endPoint x: 533, endPoint y: 400, distance: 69.0
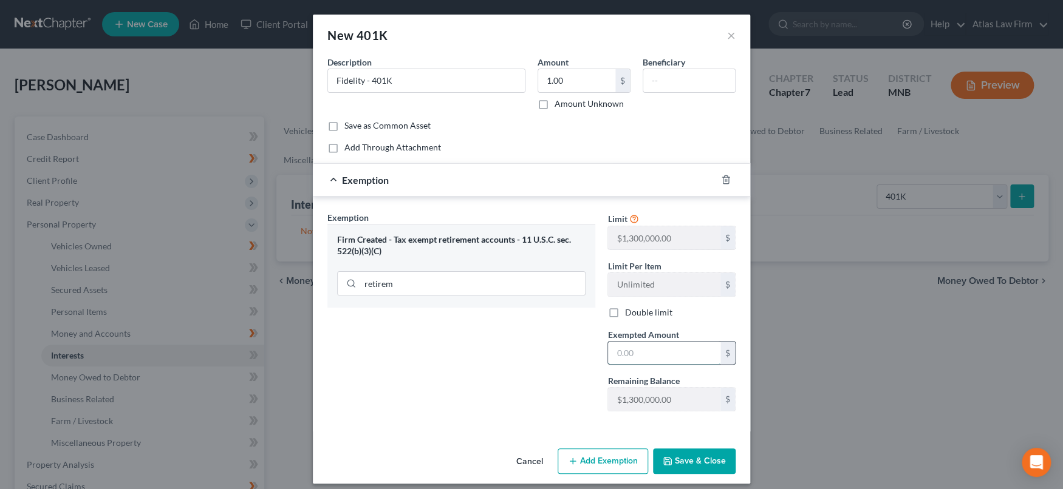
click at [645, 349] on input "text" at bounding box center [664, 353] width 112 height 23
type input "1.00"
click at [687, 458] on button "Save & Close" at bounding box center [694, 462] width 83 height 26
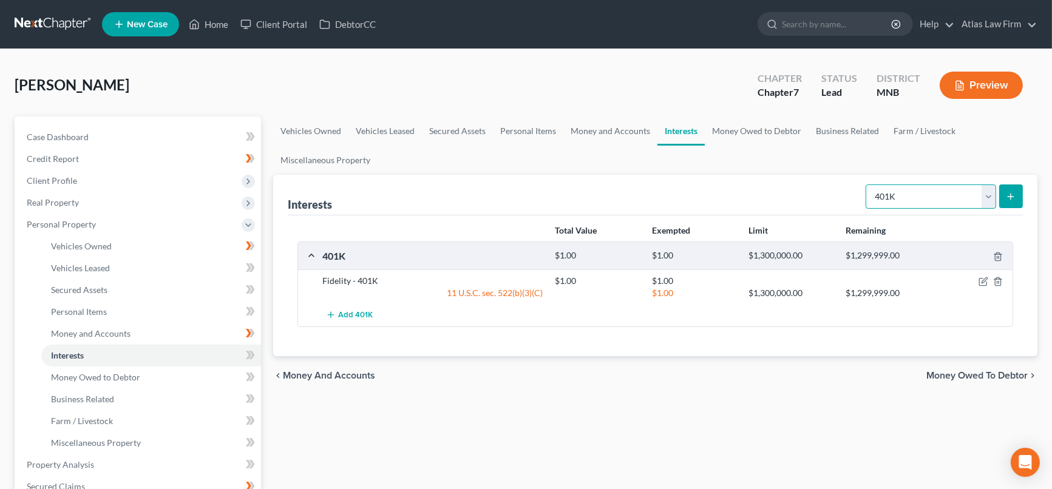
click at [990, 199] on select "Select Interest Type 401K Annuity Bond Education IRA Government Bond Government…" at bounding box center [931, 197] width 131 height 24
click at [990, 194] on select "Select Interest Type 401K Annuity Bond Education IRA Government Bond Government…" at bounding box center [931, 197] width 131 height 24
click at [249, 354] on icon at bounding box center [248, 355] width 5 height 9
click at [249, 377] on icon at bounding box center [248, 377] width 5 height 9
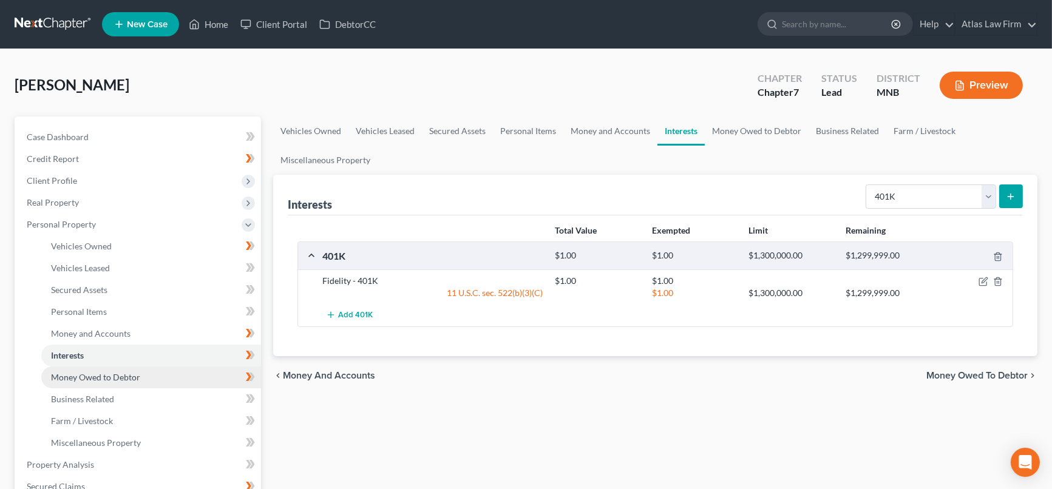
click at [211, 379] on link "Money Owed to Debtor" at bounding box center [151, 378] width 220 height 22
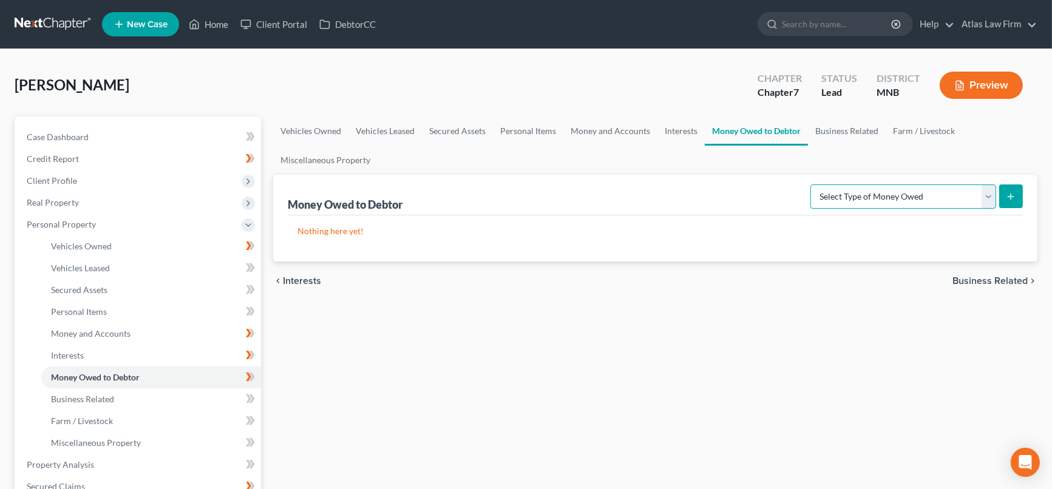
click at [990, 193] on select "Select Type of Money Owed Accounts Receivable Alimony Child Support Claims Agai…" at bounding box center [904, 197] width 186 height 24
select select "child_support"
click at [813, 185] on select "Select Type of Money Owed Accounts Receivable Alimony Child Support Claims Agai…" at bounding box center [904, 197] width 186 height 24
click at [1016, 197] on icon "submit" at bounding box center [1011, 197] width 10 height 10
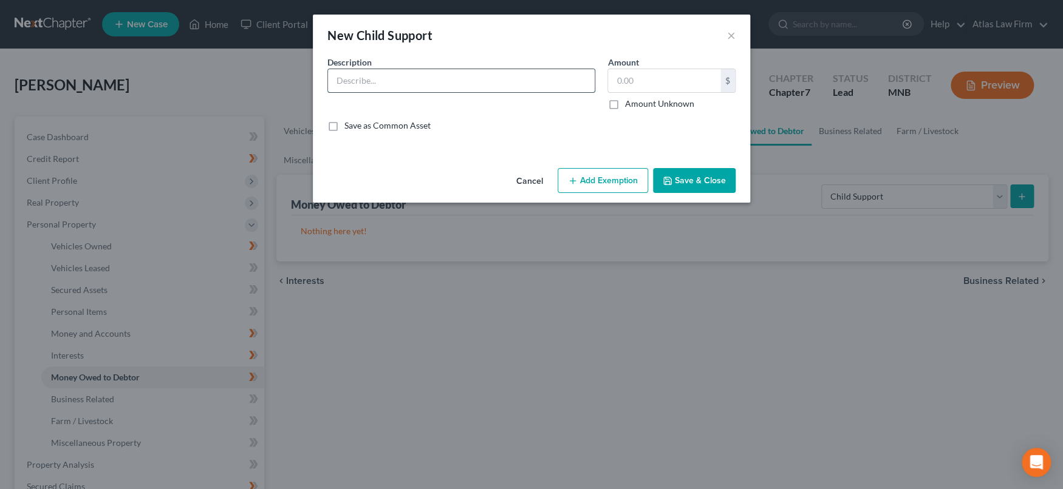
click at [563, 83] on input "text" at bounding box center [461, 80] width 267 height 23
type input "Child Support"
click at [624, 100] on label "Amount Unknown" at bounding box center [658, 104] width 69 height 12
click at [629, 100] on input "Amount Unknown" at bounding box center [633, 102] width 8 height 8
checkbox input "true"
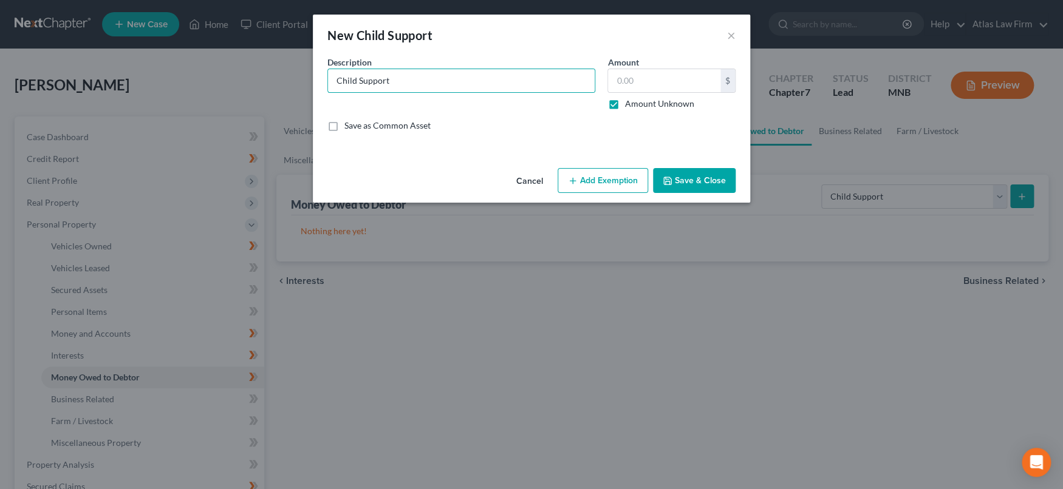
type input "0.00"
click at [614, 175] on button "Add Exemption" at bounding box center [602, 181] width 90 height 26
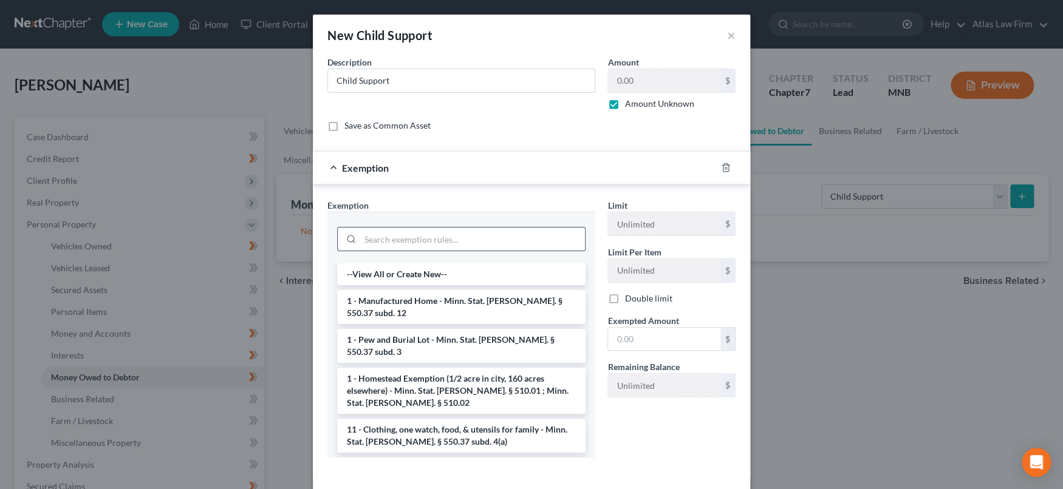
click at [506, 241] on input "search" at bounding box center [472, 239] width 225 height 23
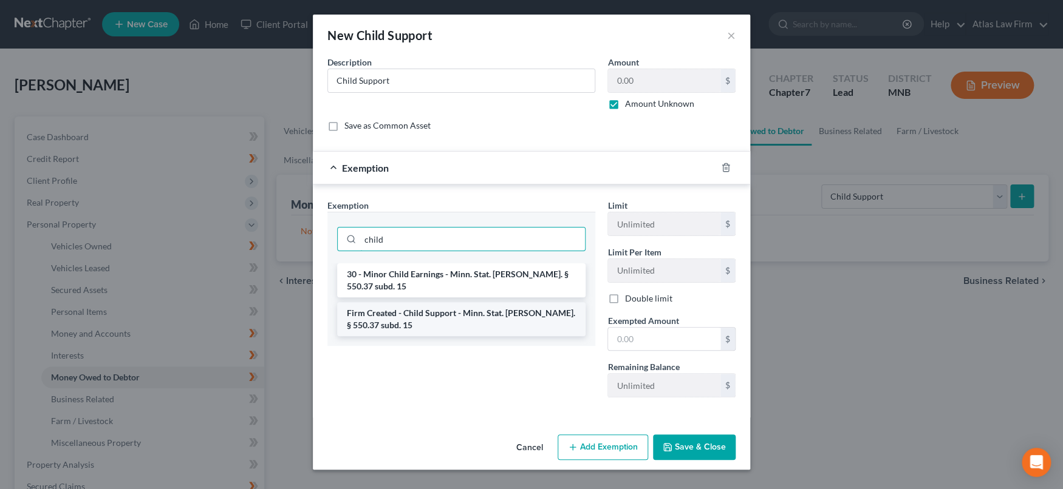
type input "child"
click at [491, 315] on li "Firm Created - Child Support - Minn. Stat. [PERSON_NAME]. § 550.37 subd. 15" at bounding box center [461, 319] width 248 height 34
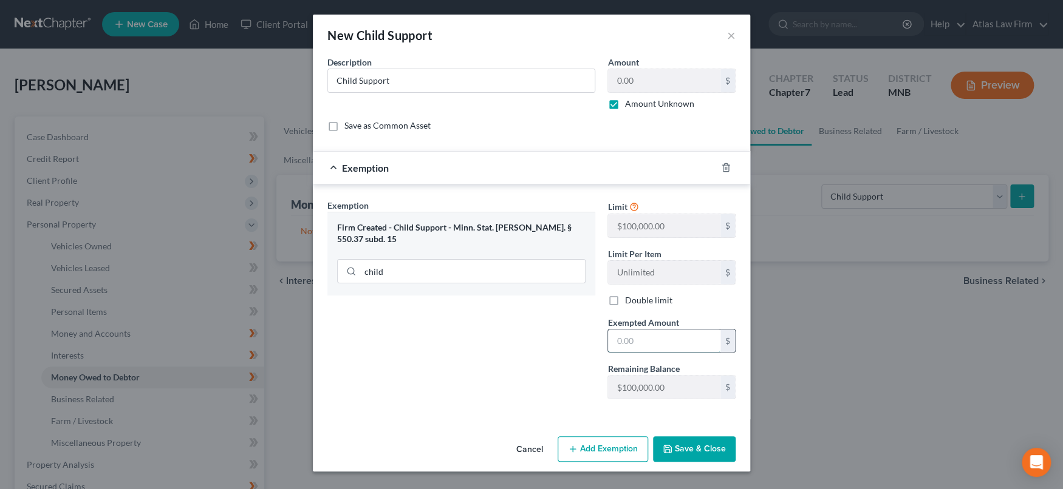
click at [627, 343] on input "text" at bounding box center [664, 341] width 112 height 23
type input "1.00"
click at [718, 446] on button "Save & Close" at bounding box center [694, 450] width 83 height 26
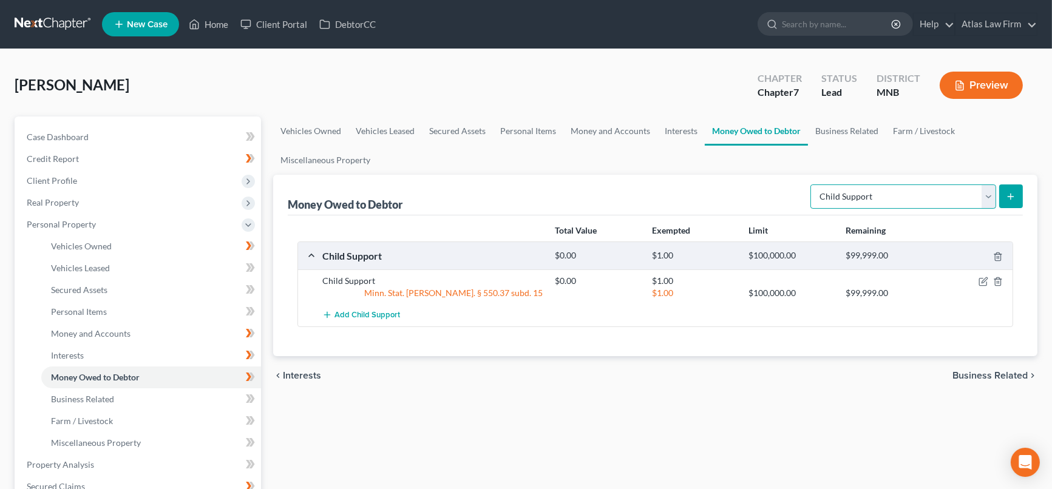
click at [989, 194] on select "Select Type of Money Owed Accounts Receivable Alimony Child Support Claims Agai…" at bounding box center [904, 197] width 186 height 24
click at [984, 197] on select "Select Type of Money Owed Accounts Receivable Alimony Child Support Claims Agai…" at bounding box center [904, 197] width 186 height 24
select select "financial_assets_not_yet_listed"
click at [813, 185] on select "Select Type of Money Owed Accounts Receivable Alimony Child Support Claims Agai…" at bounding box center [904, 197] width 186 height 24
click at [1012, 193] on icon "submit" at bounding box center [1011, 197] width 10 height 10
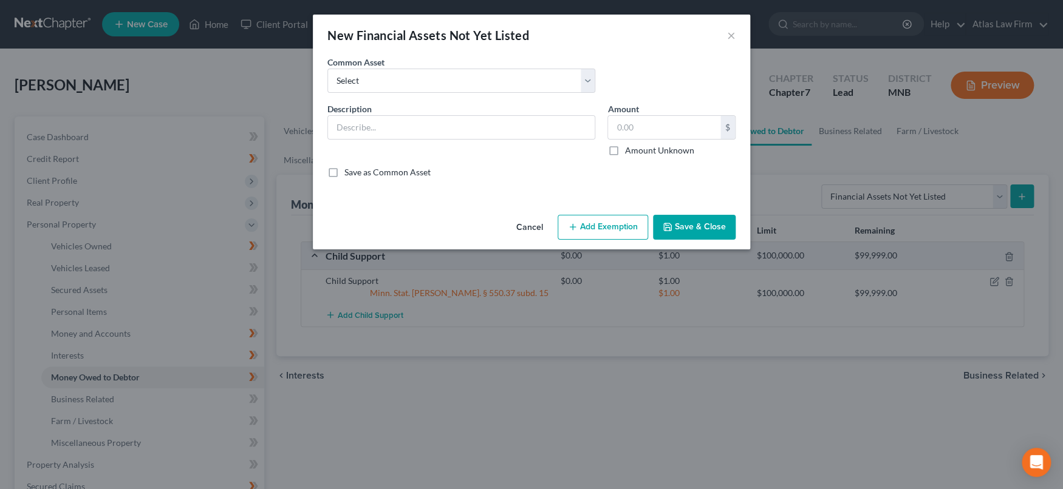
click at [624, 152] on label "Amount Unknown" at bounding box center [658, 151] width 69 height 12
click at [629, 152] on input "Amount Unknown" at bounding box center [633, 149] width 8 height 8
checkbox input "true"
type input "0.00"
click at [619, 224] on button "Add Exemption" at bounding box center [602, 228] width 90 height 26
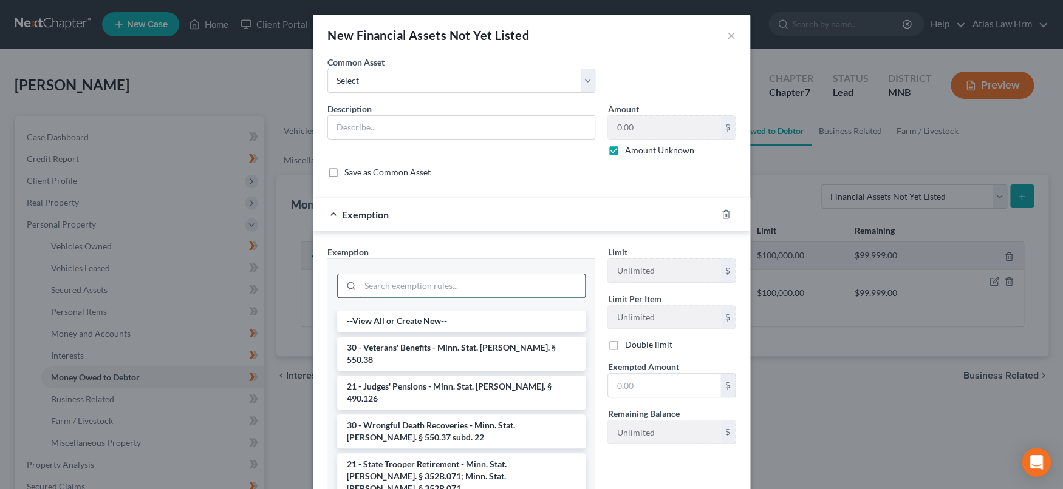
click at [550, 283] on input "search" at bounding box center [472, 285] width 225 height 23
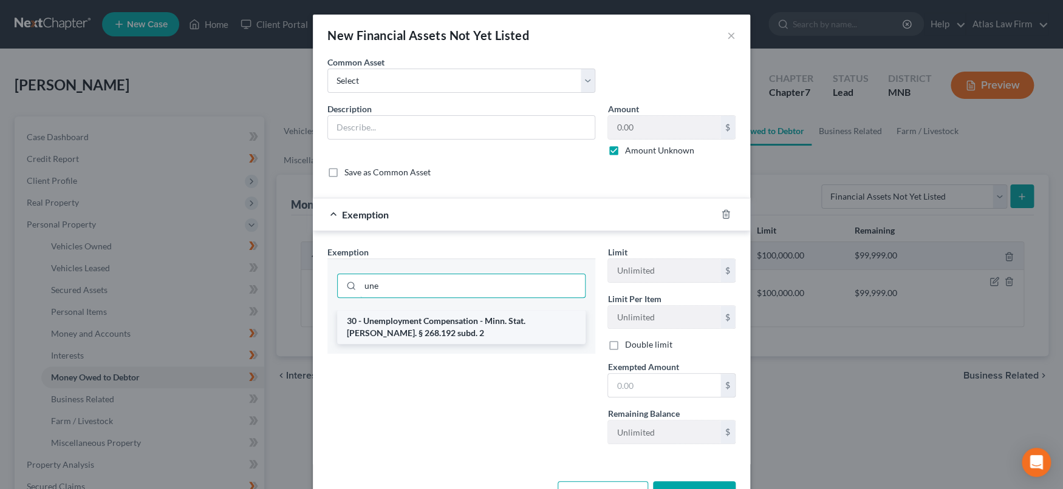
type input "une"
click at [535, 328] on li "30 - Unemployment Compensation - Minn. Stat. [PERSON_NAME]. § 268.192 subd. 2" at bounding box center [461, 327] width 248 height 34
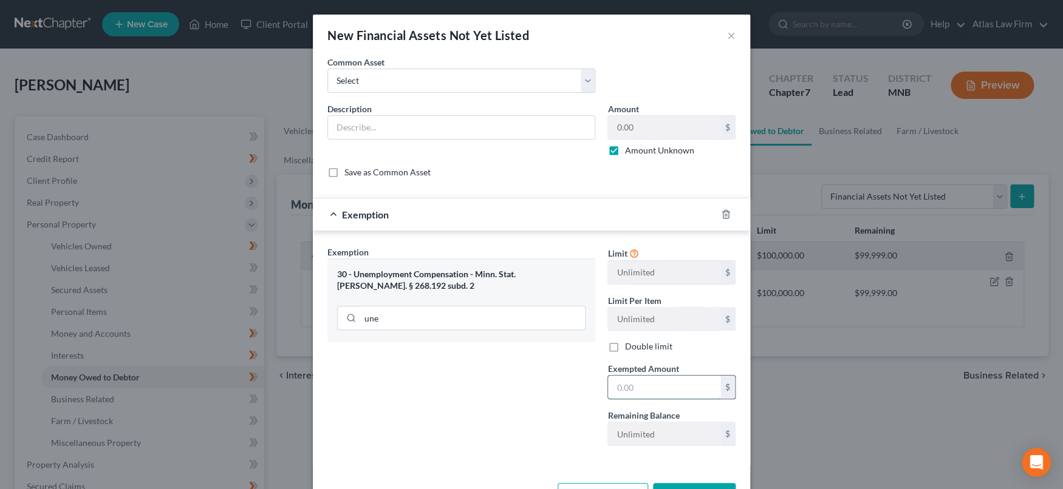
click at [642, 384] on input "text" at bounding box center [664, 387] width 112 height 23
type input "1.00"
click at [554, 427] on div "Exemption Set must be selected for CA. Exemption * 30 - Unemployment Compensati…" at bounding box center [461, 351] width 280 height 210
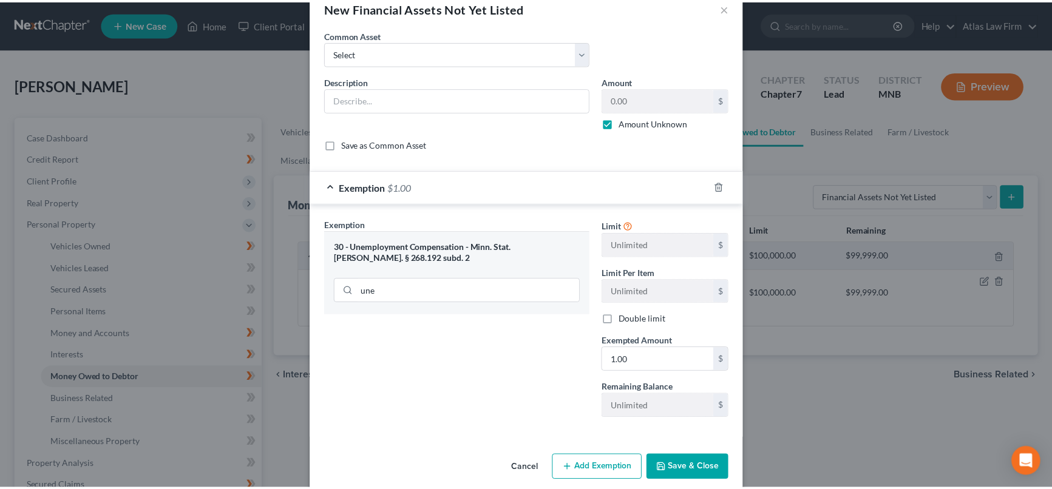
scroll to position [43, 0]
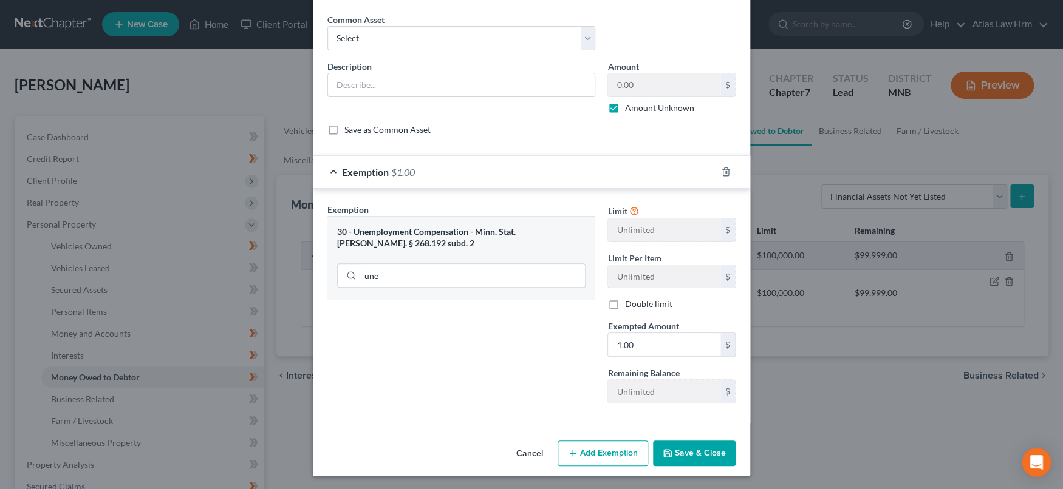
drag, startPoint x: 664, startPoint y: 458, endPoint x: 672, endPoint y: 454, distance: 9.8
click at [666, 458] on button "Save & Close" at bounding box center [694, 454] width 83 height 26
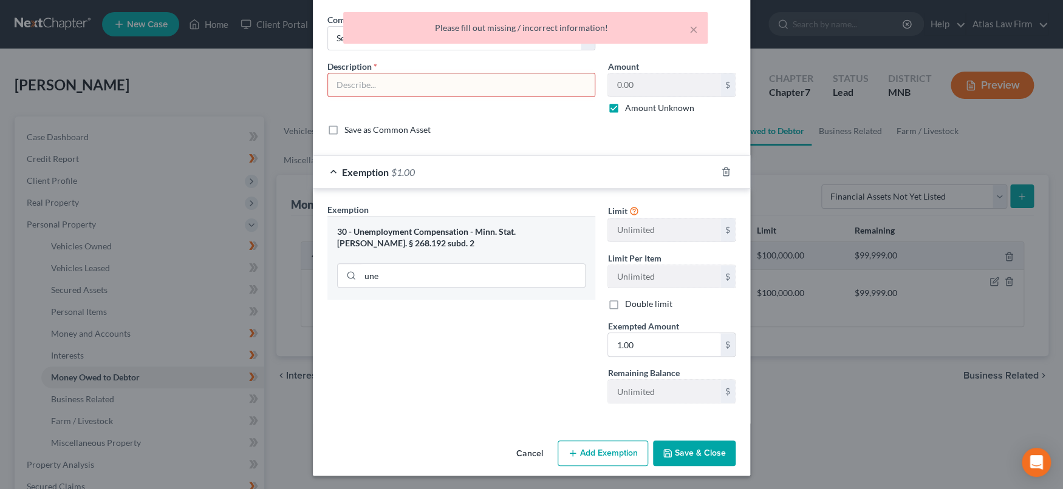
click at [533, 80] on input "text" at bounding box center [461, 84] width 267 height 23
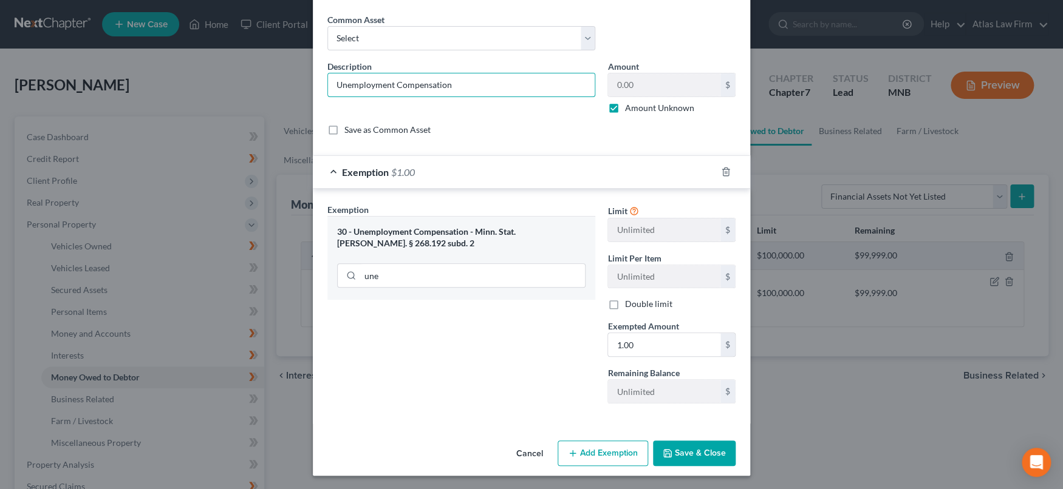
type input "Unemployment Compensation"
click at [681, 448] on button "Save & Close" at bounding box center [694, 454] width 83 height 26
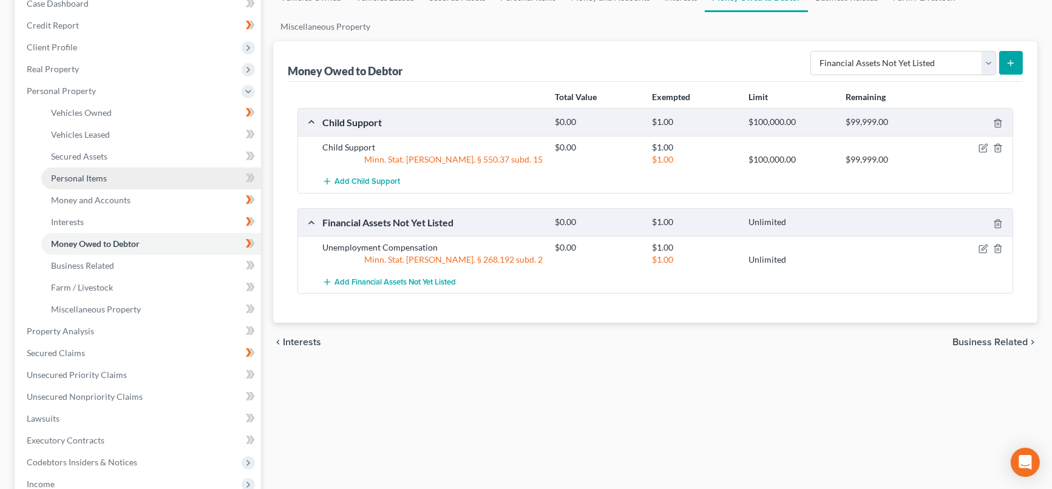
scroll to position [270, 0]
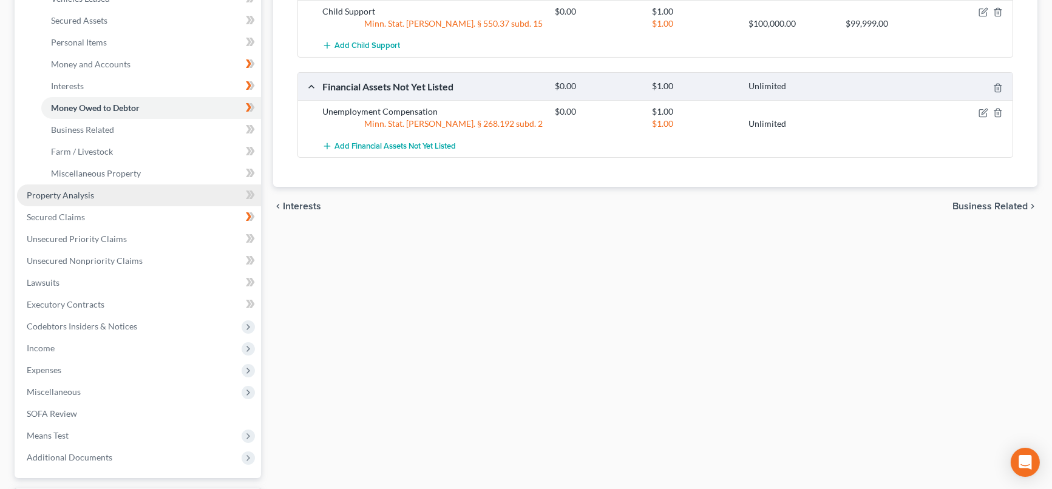
click at [93, 193] on link "Property Analysis" at bounding box center [139, 196] width 244 height 22
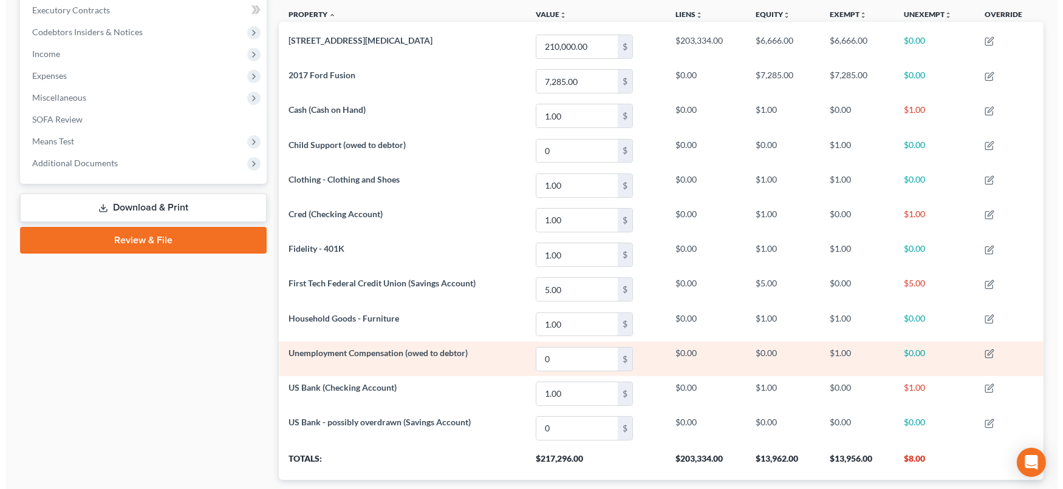
scroll to position [404, 0]
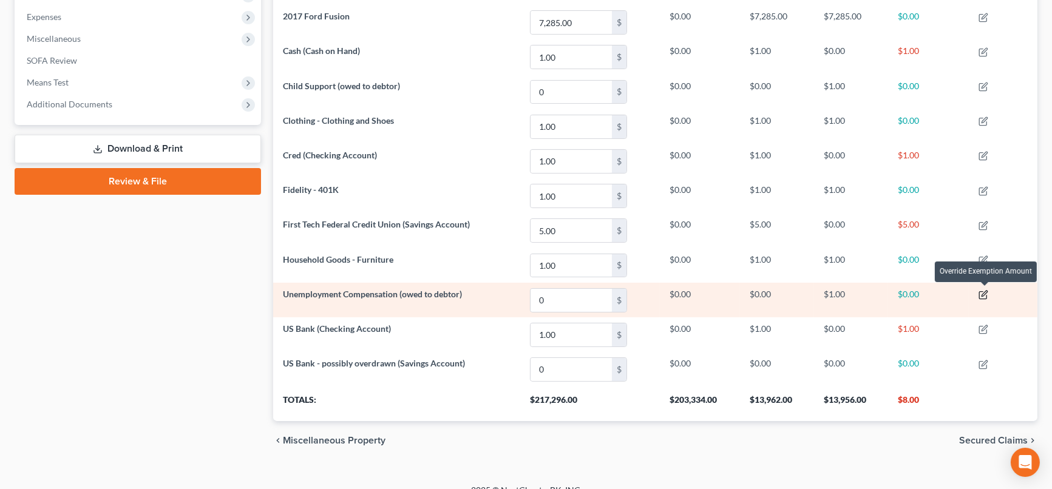
click at [986, 292] on icon "button" at bounding box center [984, 293] width 5 height 5
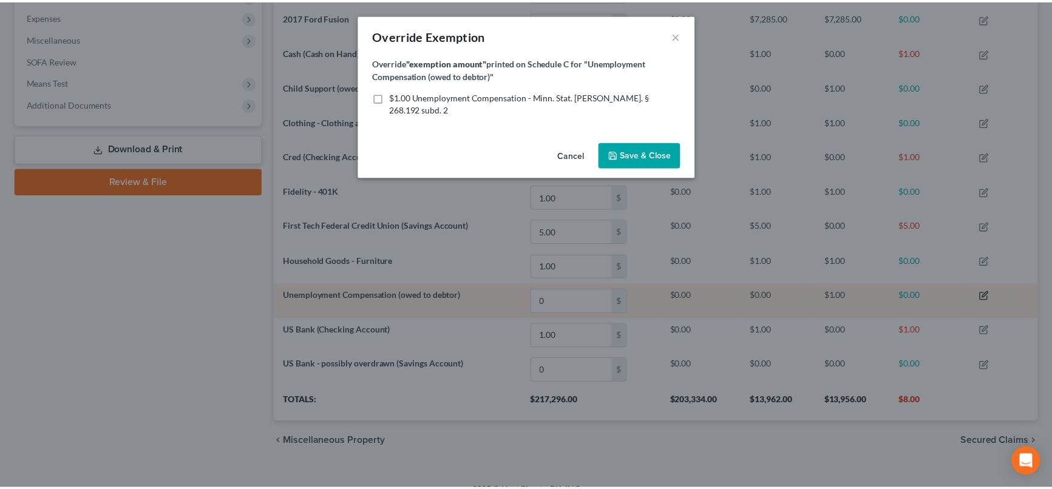
scroll to position [223, 772]
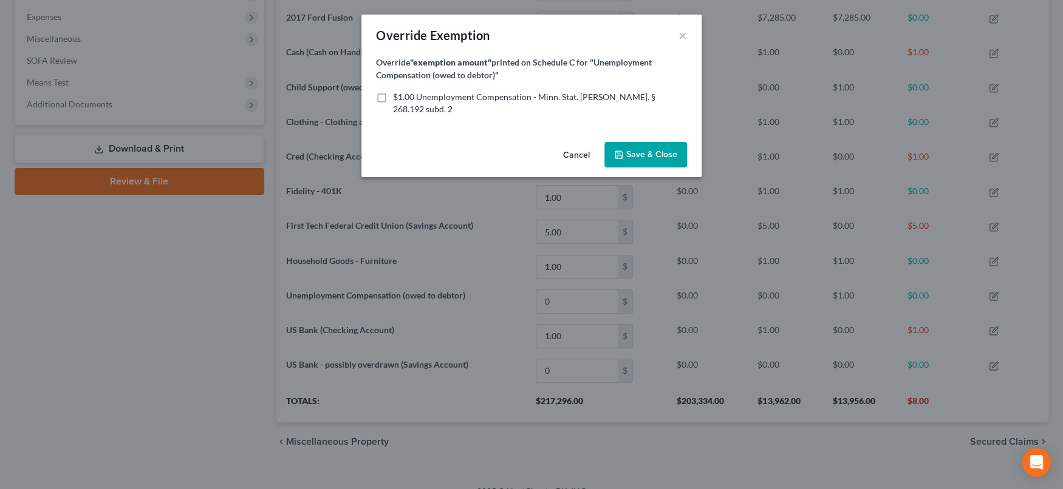
click at [393, 99] on label "$1.00 Unemployment Compensation - Minn. Stat. [PERSON_NAME]. § 268.192 subd. 2" at bounding box center [540, 103] width 294 height 24
click at [398, 99] on input "$1.00 Unemployment Compensation - Minn. Stat. [PERSON_NAME]. § 268.192 subd. 2" at bounding box center [402, 95] width 8 height 8
checkbox input "true"
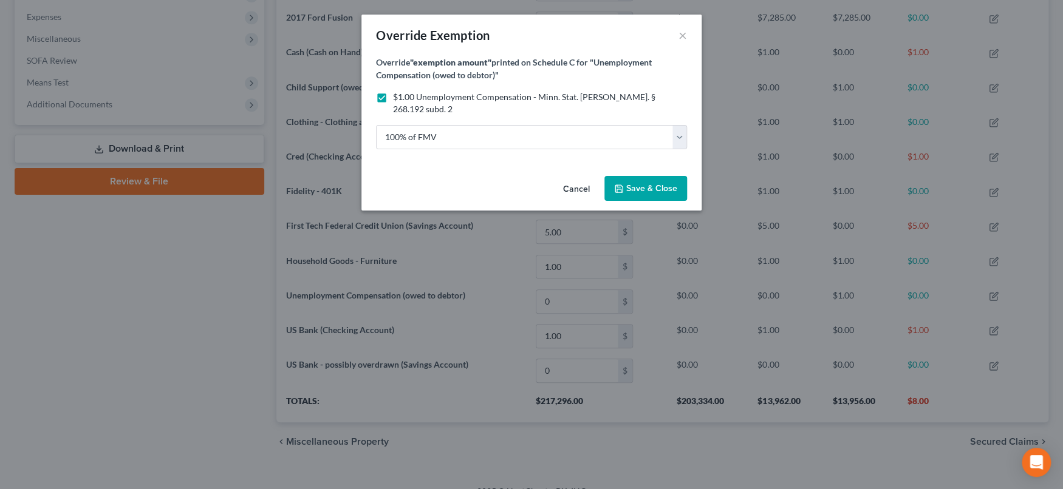
click at [625, 183] on span "Save & Close" at bounding box center [645, 188] width 63 height 10
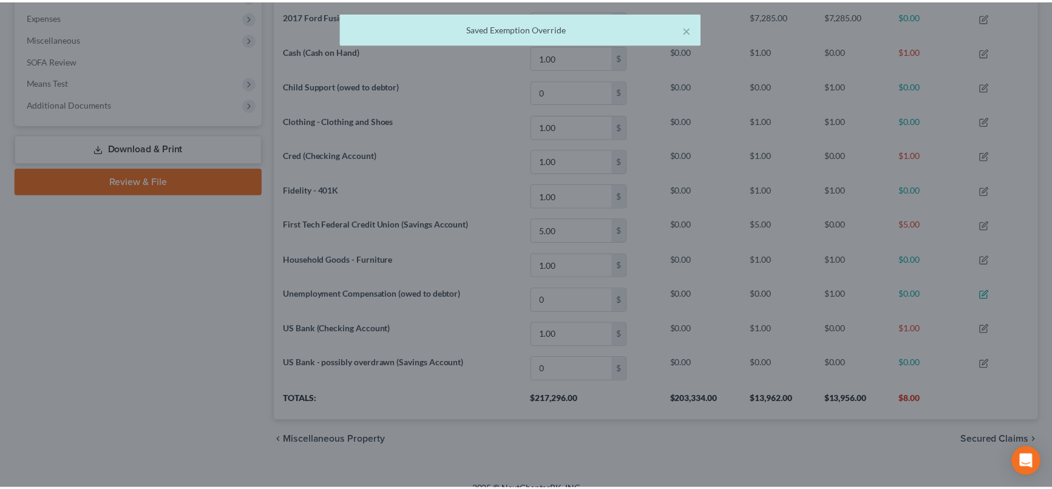
scroll to position [221, 764]
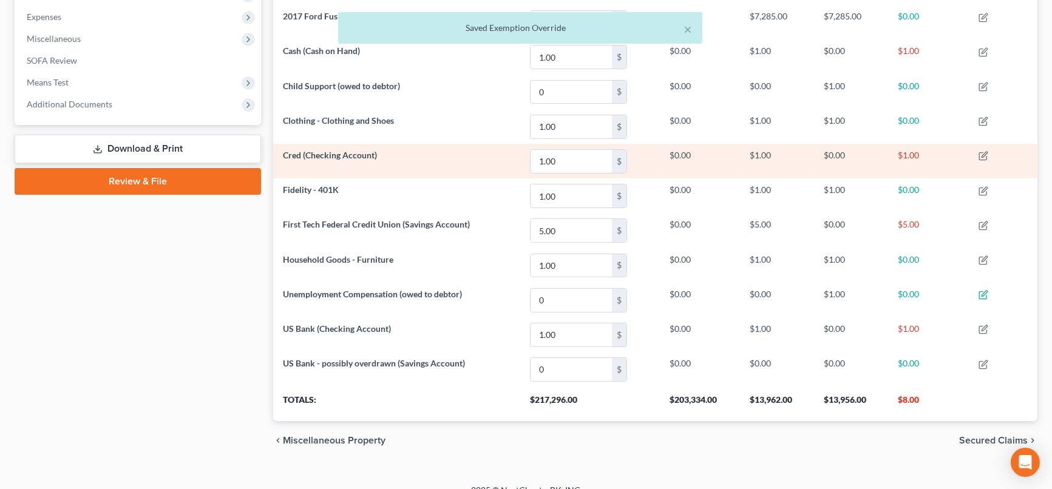
click at [368, 156] on span "Cred (Checking Account)" at bounding box center [330, 155] width 94 height 10
click at [985, 152] on icon "button" at bounding box center [984, 154] width 5 height 5
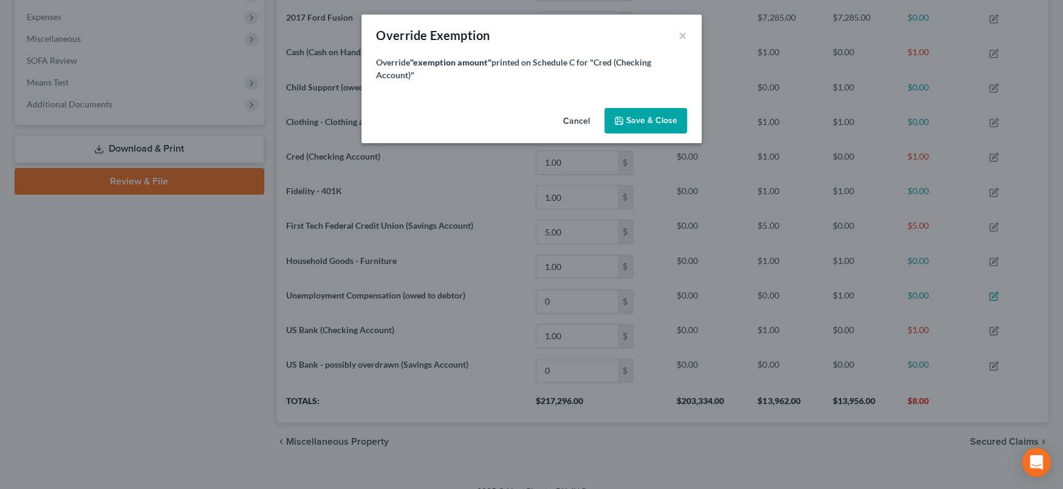
click at [659, 119] on span "Save & Close" at bounding box center [651, 120] width 51 height 10
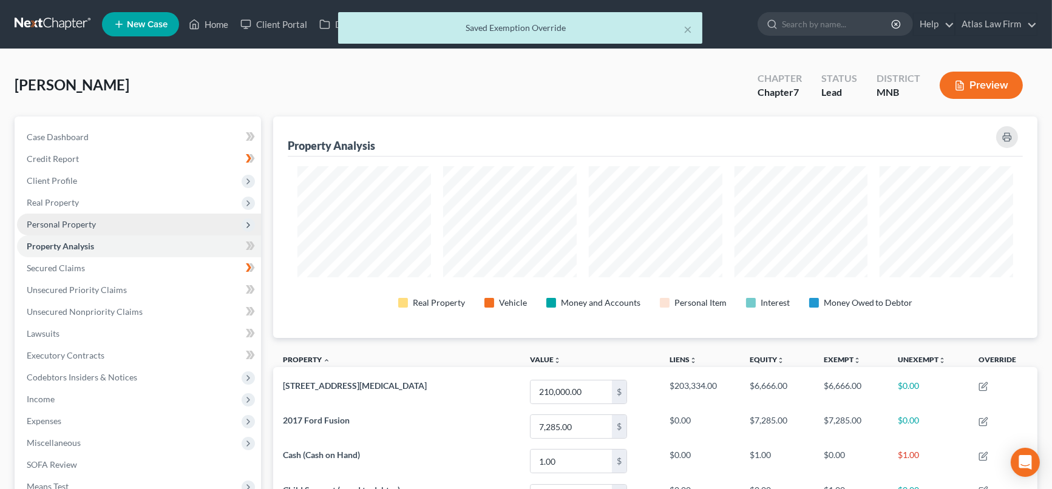
click at [86, 219] on span "Personal Property" at bounding box center [61, 224] width 69 height 10
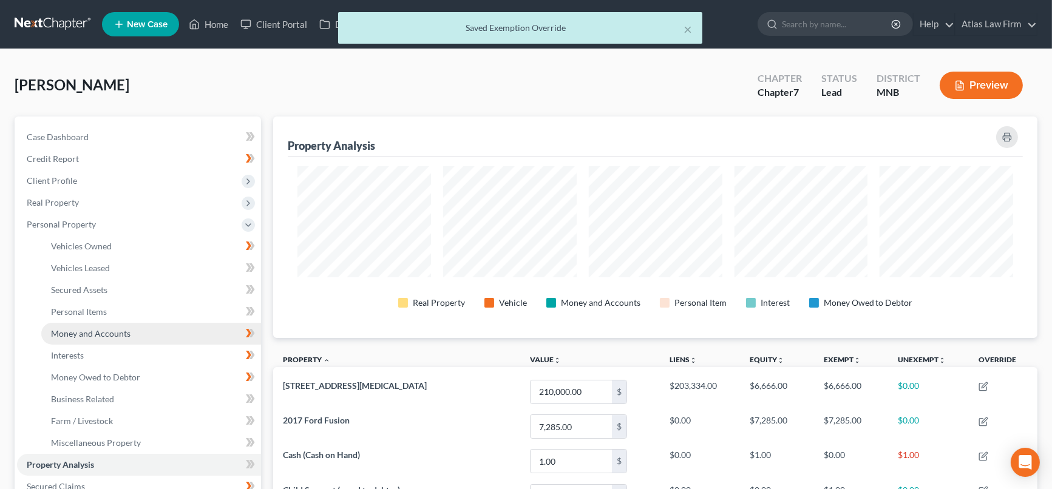
click at [106, 330] on span "Money and Accounts" at bounding box center [91, 333] width 80 height 10
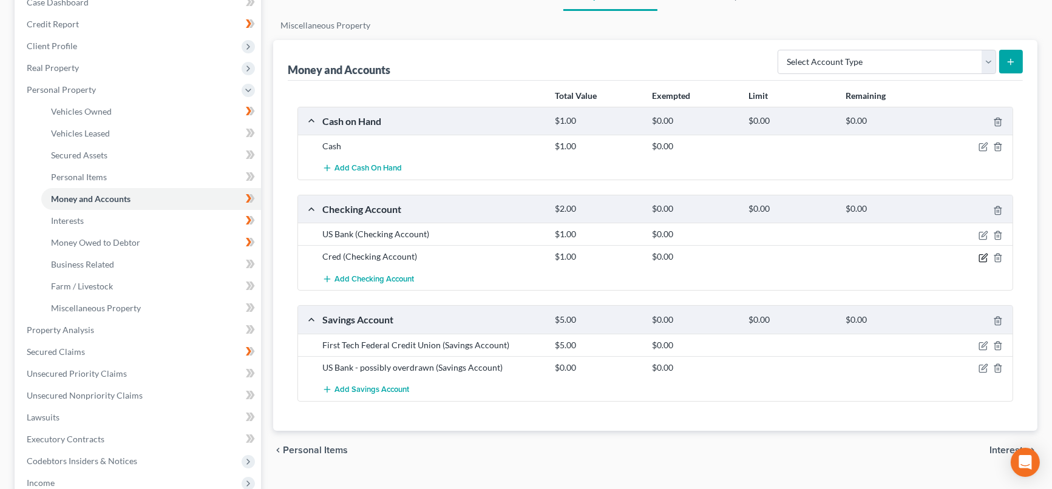
click at [981, 254] on icon "button" at bounding box center [984, 258] width 10 height 10
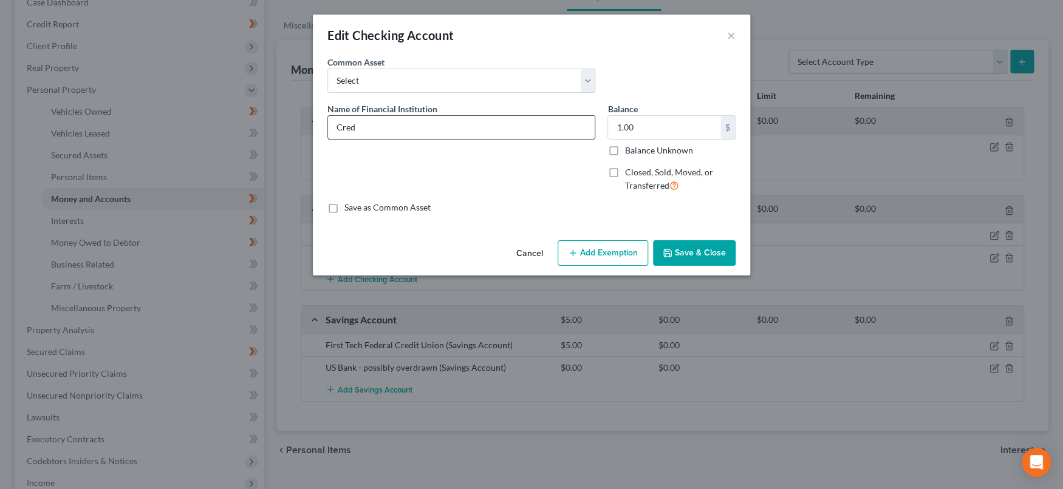
click at [548, 131] on input "Cred" at bounding box center [461, 127] width 267 height 23
type input "Credit [DATE]"
click at [710, 251] on button "Save & Close" at bounding box center [694, 253] width 83 height 26
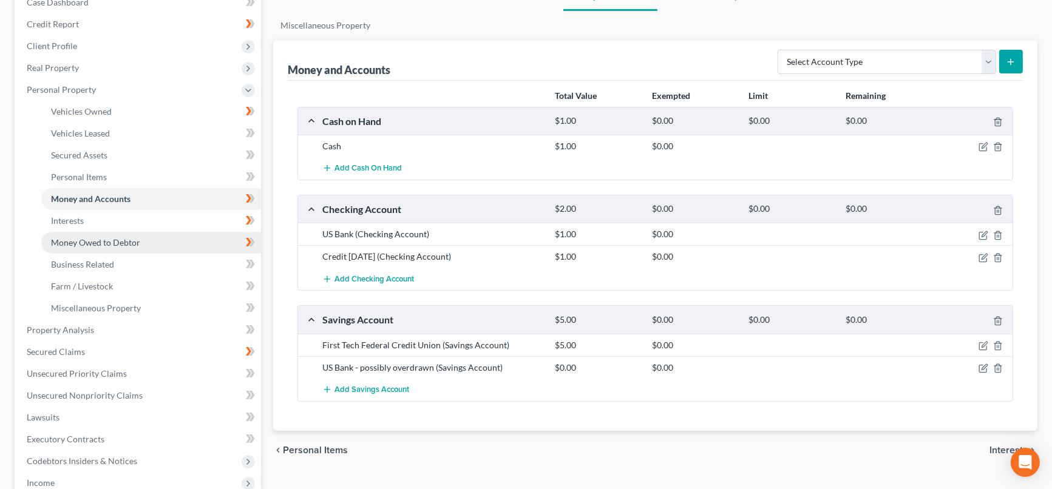
click at [99, 241] on span "Money Owed to Debtor" at bounding box center [95, 242] width 89 height 10
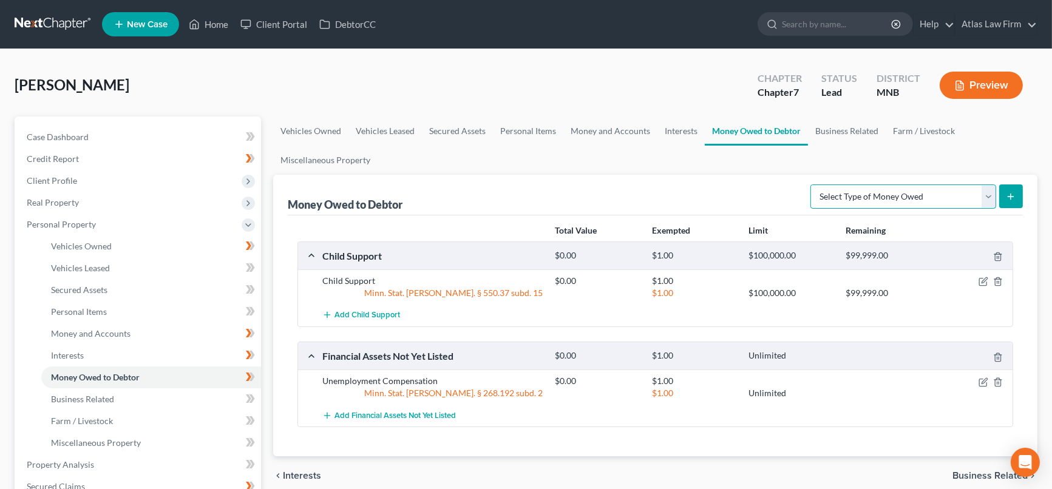
click at [987, 193] on select "Select Type of Money Owed Accounts Receivable Alimony Child Support Claims Agai…" at bounding box center [904, 197] width 186 height 24
select select "expected_tax_refund"
click at [813, 185] on select "Select Type of Money Owed Accounts Receivable Alimony Child Support Claims Agai…" at bounding box center [904, 197] width 186 height 24
click at [1013, 194] on icon "submit" at bounding box center [1011, 197] width 10 height 10
select select "0"
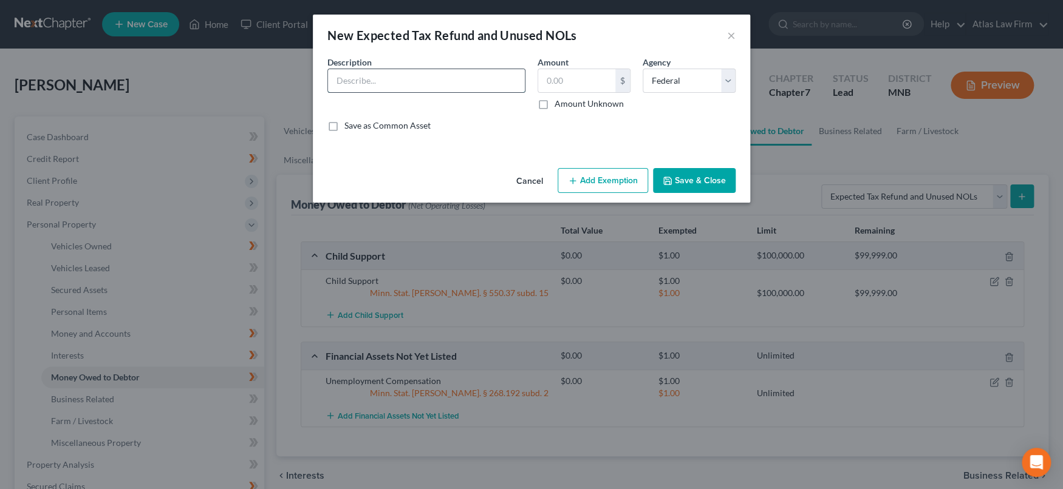
click at [482, 84] on input "text" at bounding box center [426, 80] width 197 height 23
click at [493, 89] on input "text" at bounding box center [426, 80] width 197 height 23
type input "75% Expected 2025 Income Tax Refund"
click at [594, 82] on input "text" at bounding box center [576, 80] width 77 height 23
type input "2,973"
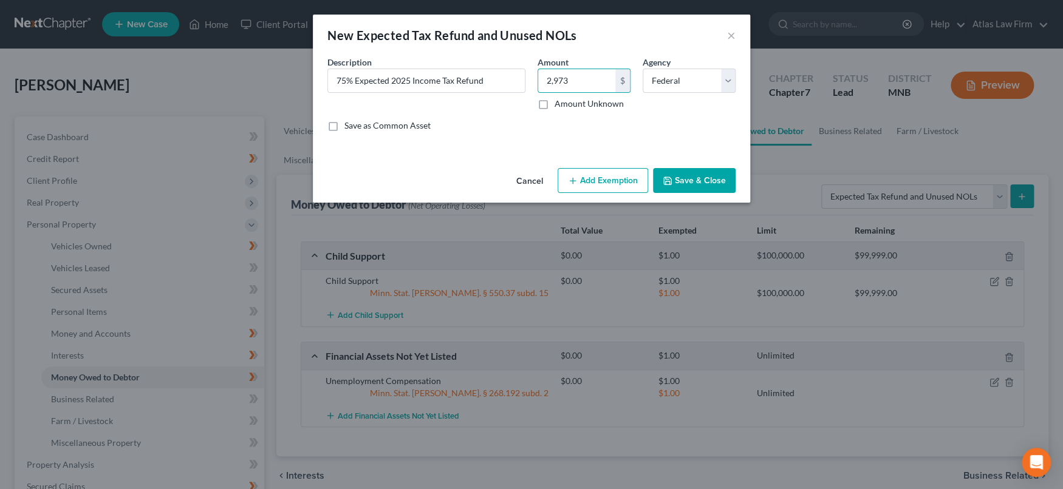
click at [681, 182] on button "Save & Close" at bounding box center [694, 181] width 83 height 26
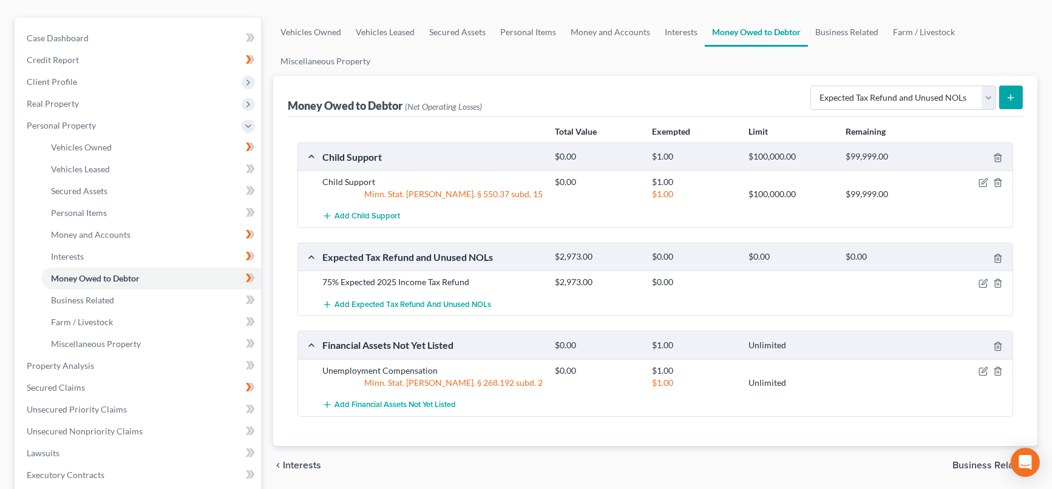
scroll to position [135, 0]
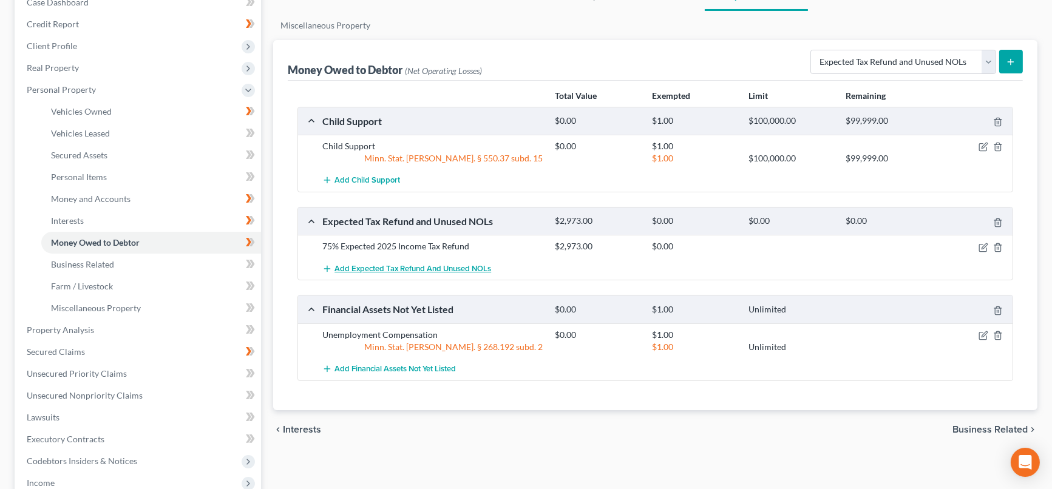
click at [472, 271] on span "Add Expected Tax Refund and Unused NOLs" at bounding box center [413, 269] width 157 height 10
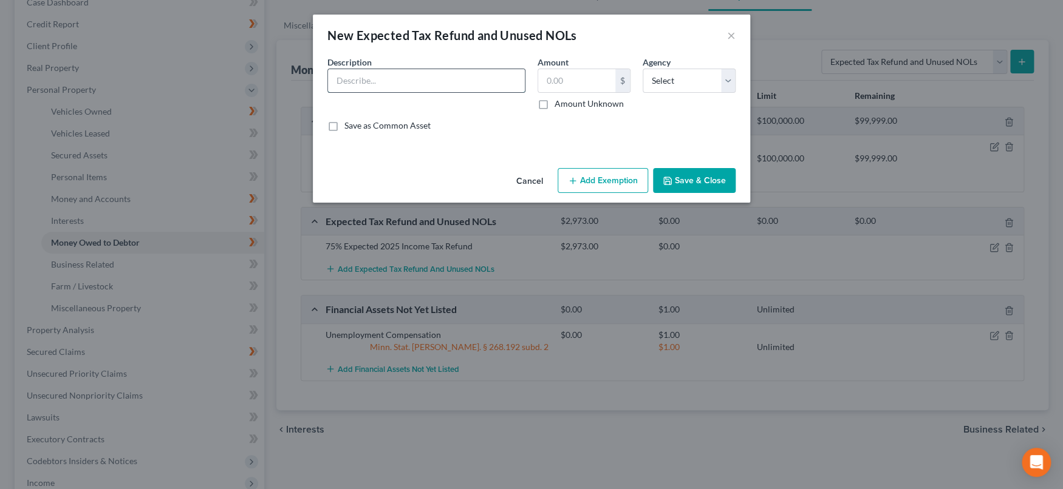
click at [483, 81] on input "text" at bounding box center [426, 80] width 197 height 23
type input "Expected 2024 Property Tax Refund"
click at [553, 86] on input "text" at bounding box center [576, 80] width 77 height 23
type input "1,600"
click at [727, 77] on select "Select Federal State Local" at bounding box center [688, 81] width 93 height 24
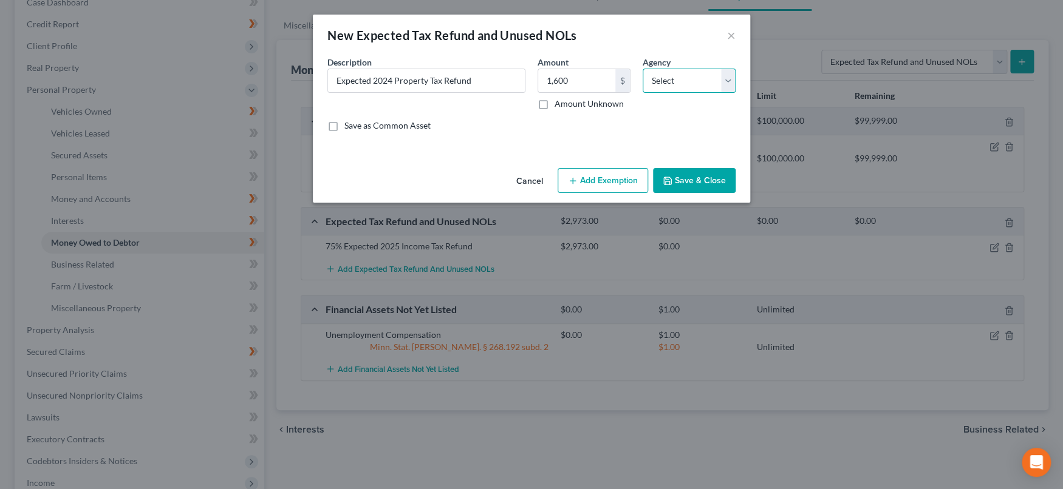
select select "1"
click at [642, 69] on select "Select Federal State Local" at bounding box center [688, 81] width 93 height 24
click at [685, 193] on div "Cancel Add Exemption Save & Close" at bounding box center [531, 183] width 437 height 40
click at [678, 183] on button "Save & Close" at bounding box center [694, 181] width 83 height 26
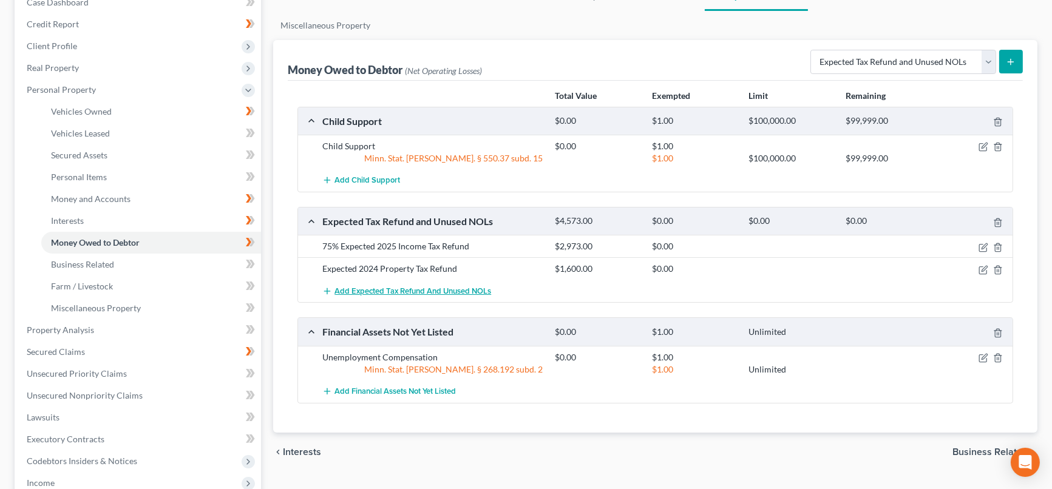
click at [434, 292] on span "Add Expected Tax Refund and Unused NOLs" at bounding box center [413, 292] width 157 height 10
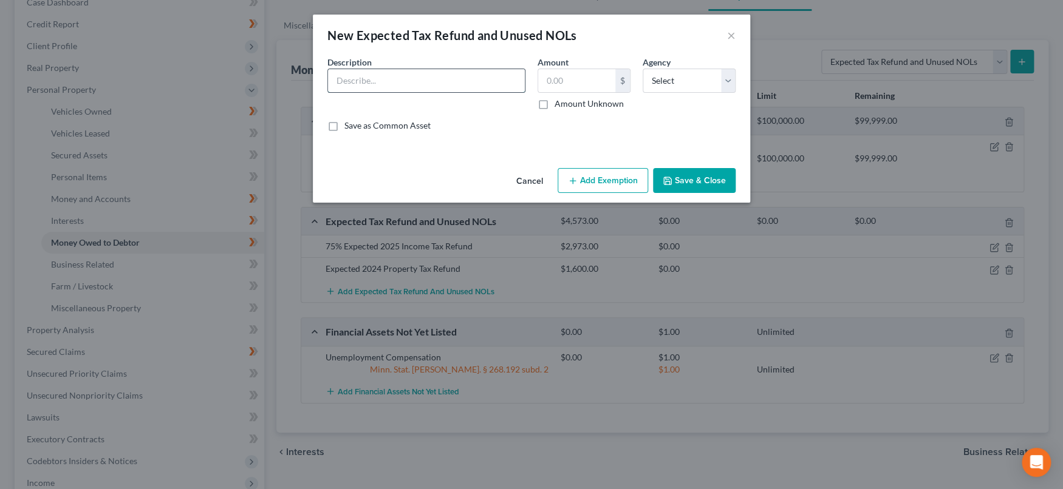
click at [494, 85] on input "text" at bounding box center [426, 80] width 197 height 23
click at [413, 77] on input "75% Expected 2025 Income Tax Refund" at bounding box center [426, 80] width 197 height 23
type input "75% Expected 2025 Property Tax Refund"
drag, startPoint x: 597, startPoint y: 87, endPoint x: 632, endPoint y: 164, distance: 84.5
click at [597, 87] on input "text" at bounding box center [576, 80] width 77 height 23
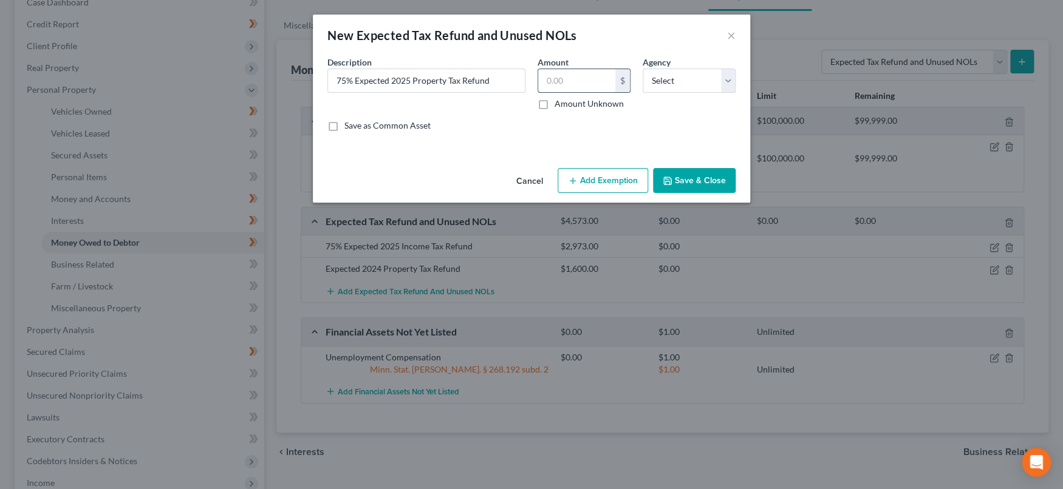
click at [590, 80] on input "text" at bounding box center [576, 80] width 77 height 23
type input "1,200"
click at [667, 82] on select "Select Federal State Local" at bounding box center [688, 81] width 93 height 24
select select "1"
click at [642, 69] on select "Select Federal State Local" at bounding box center [688, 81] width 93 height 24
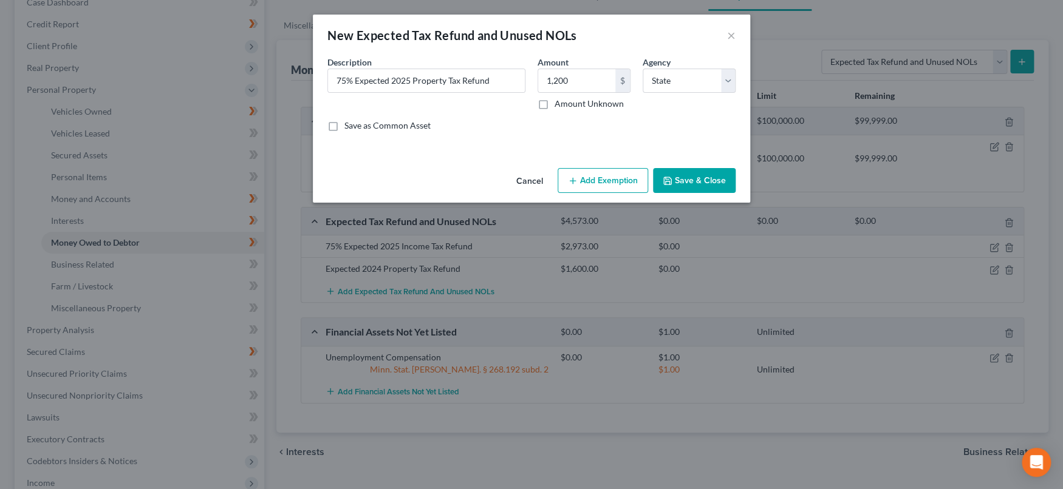
click at [710, 177] on button "Save & Close" at bounding box center [694, 181] width 83 height 26
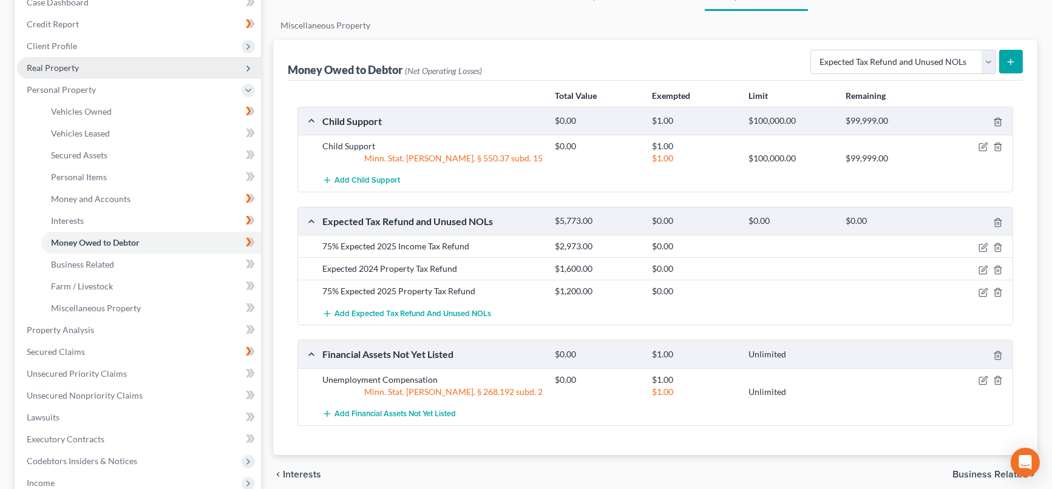
click at [92, 67] on span "Real Property" at bounding box center [139, 68] width 244 height 22
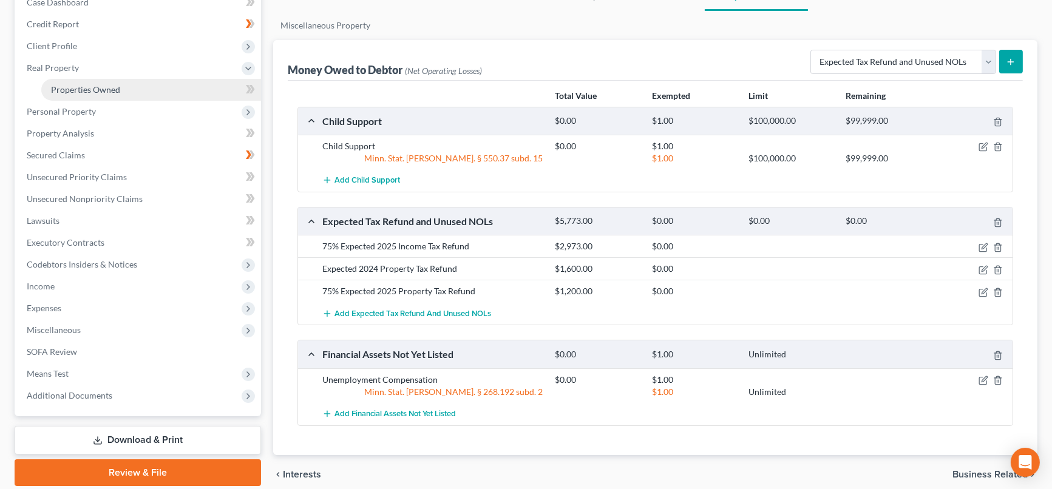
click at [107, 84] on span "Properties Owned" at bounding box center [85, 89] width 69 height 10
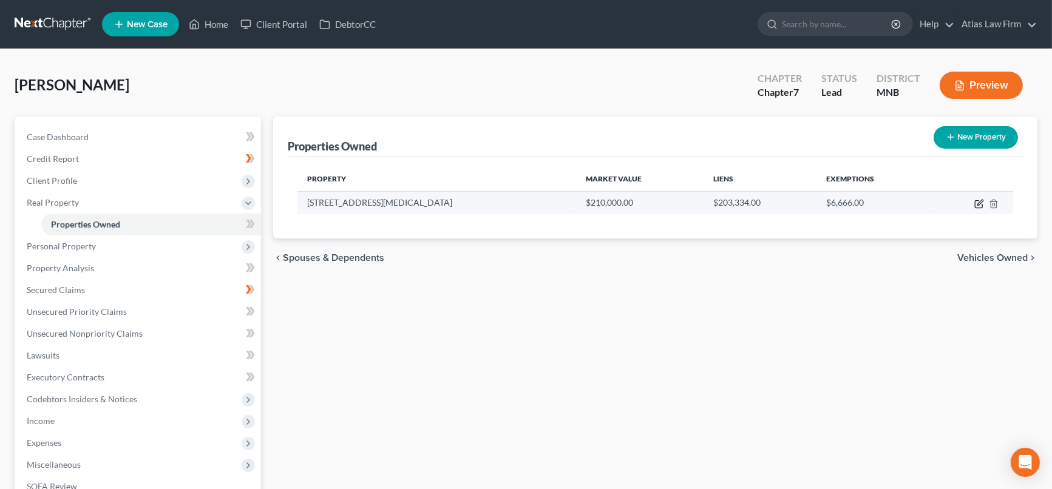
click at [979, 200] on icon "button" at bounding box center [980, 204] width 10 height 10
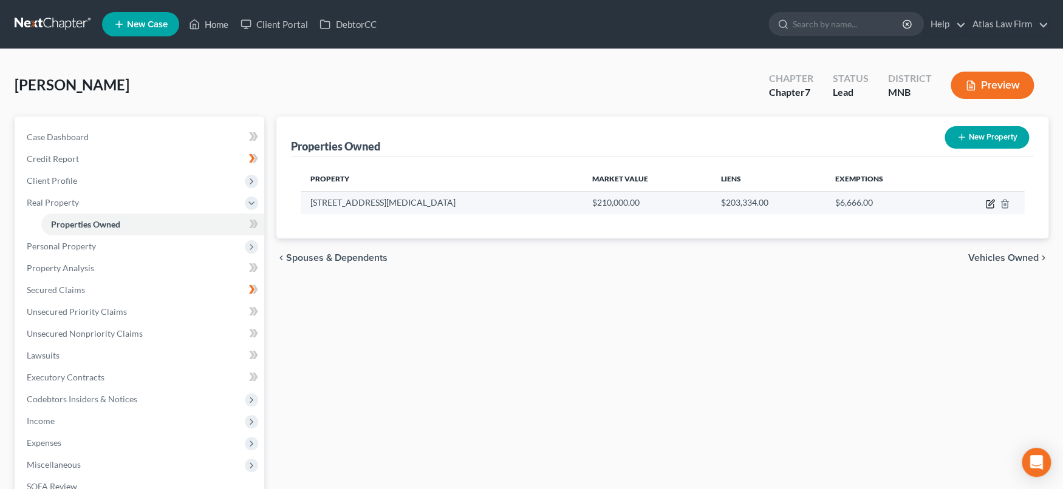
select select "24"
select select "0"
